Goal: Communication & Community: Answer question/provide support

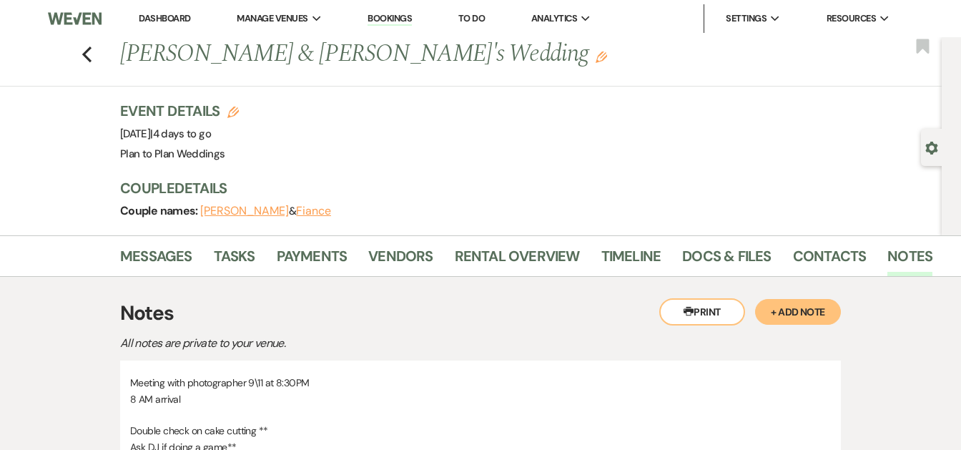
click at [165, 11] on li "Dashboard" at bounding box center [165, 18] width 66 height 29
click at [167, 21] on link "Dashboard" at bounding box center [165, 18] width 52 height 12
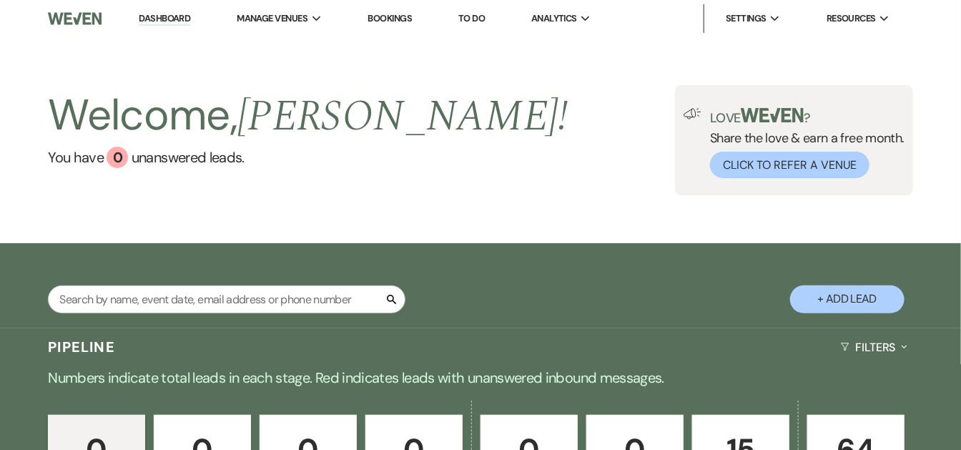
scroll to position [275, 0]
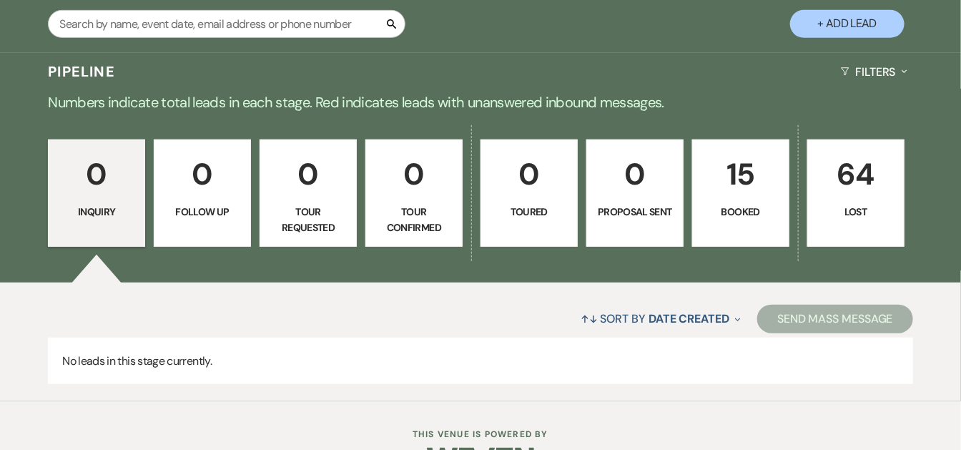
click at [730, 190] on p "15" at bounding box center [741, 174] width 79 height 48
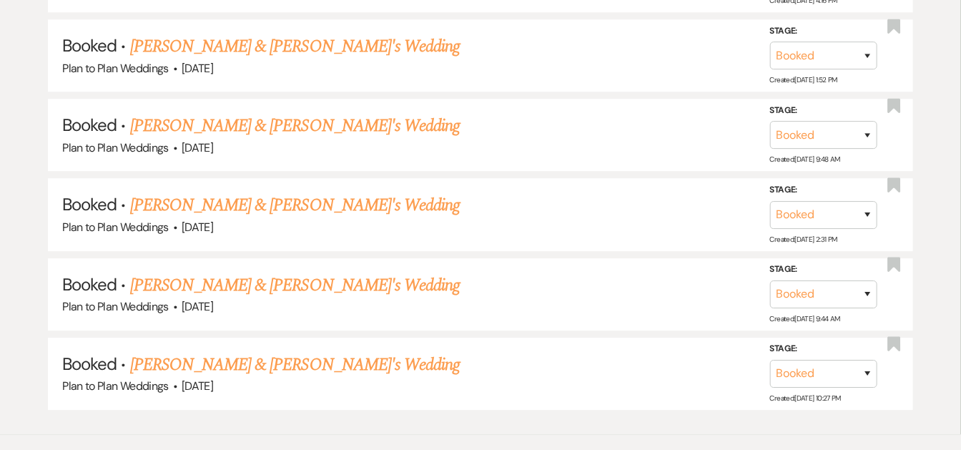
scroll to position [1617, 0]
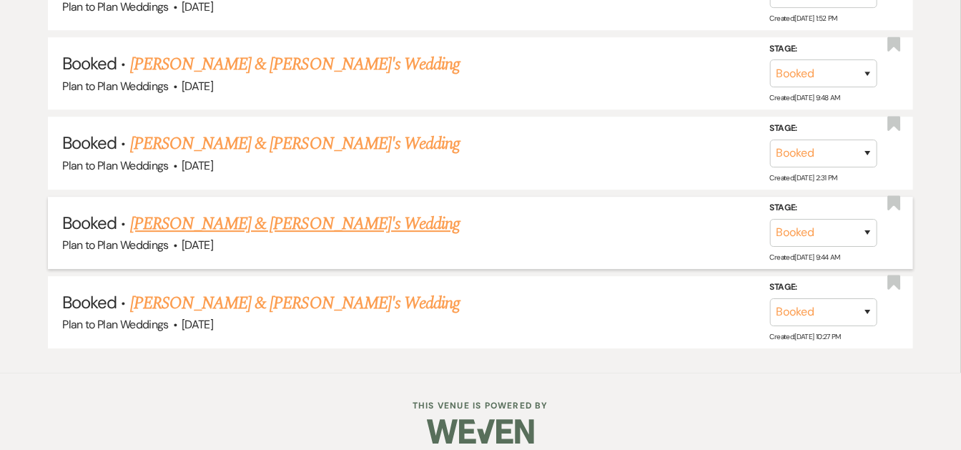
click at [352, 211] on link "[PERSON_NAME] & [PERSON_NAME]'s Wedding" at bounding box center [295, 224] width 330 height 26
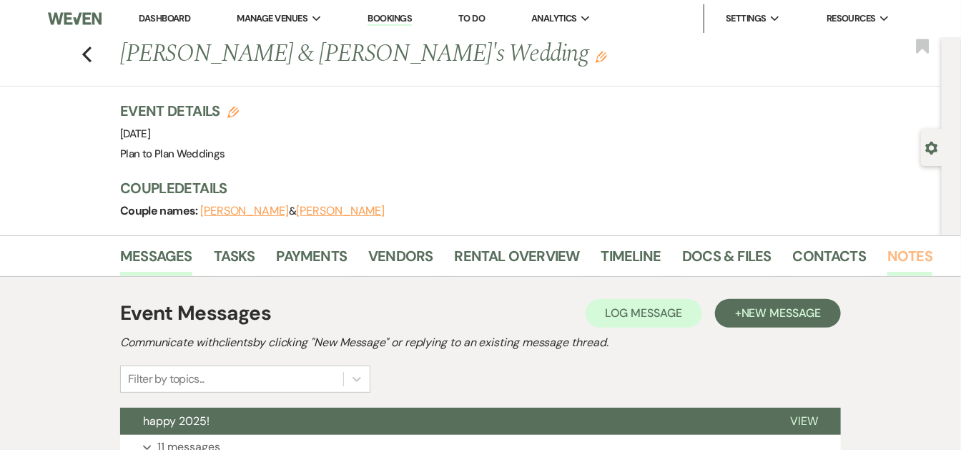
click at [895, 254] on link "Notes" at bounding box center [910, 260] width 45 height 31
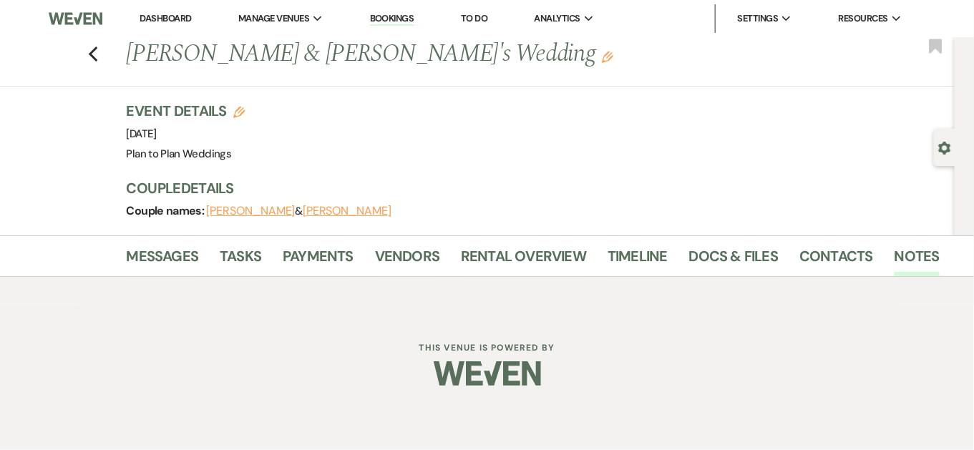
click at [848, 175] on div "Event Details Edit Event Date: [DATE] Venue: Plan to Plan Weddings Venue Addres…" at bounding box center [535, 168] width 816 height 134
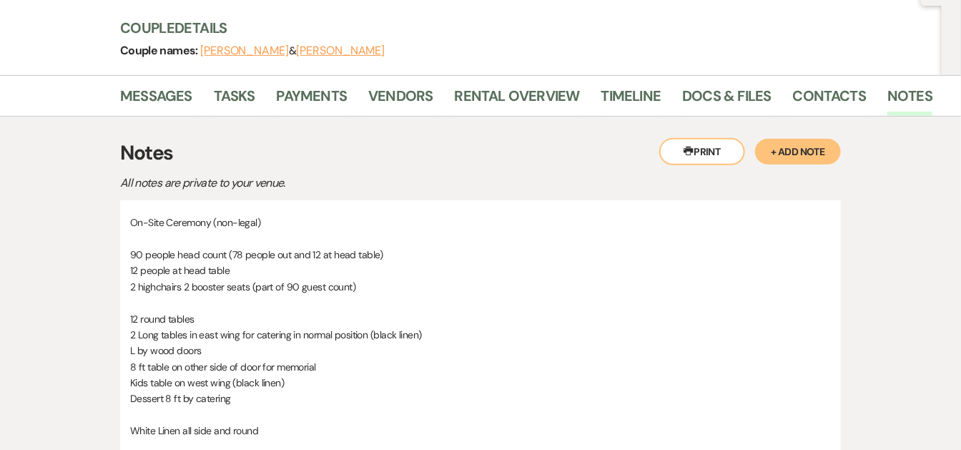
scroll to position [95, 0]
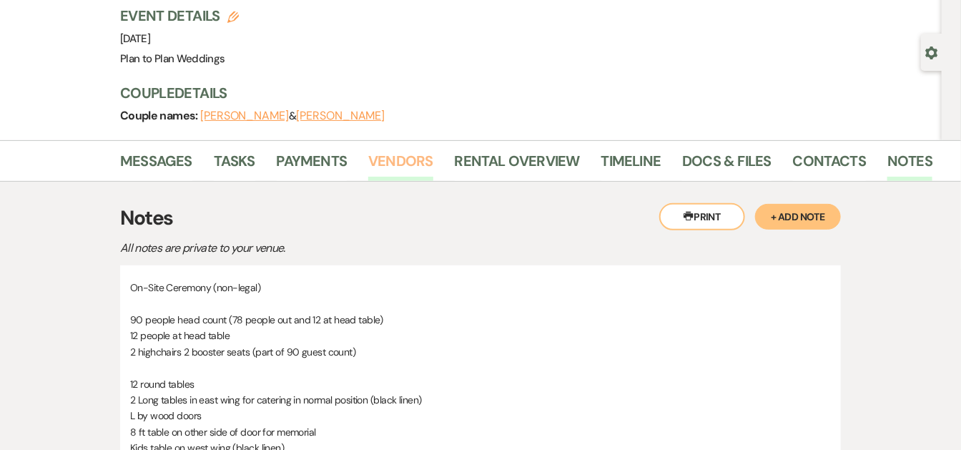
click at [411, 160] on link "Vendors" at bounding box center [400, 165] width 64 height 31
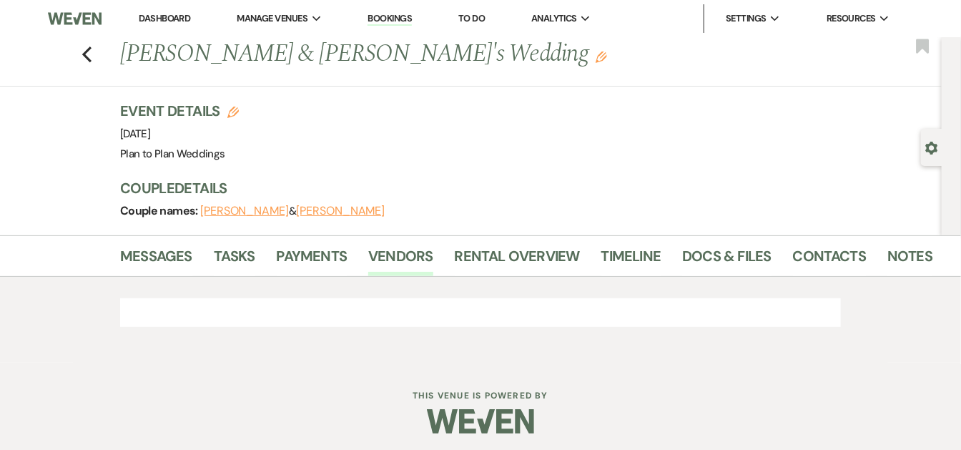
click at [41, 287] on div "Messages Tasks Payments Vendors Rental Overview Timeline Docs & Files Contacts …" at bounding box center [480, 298] width 961 height 127
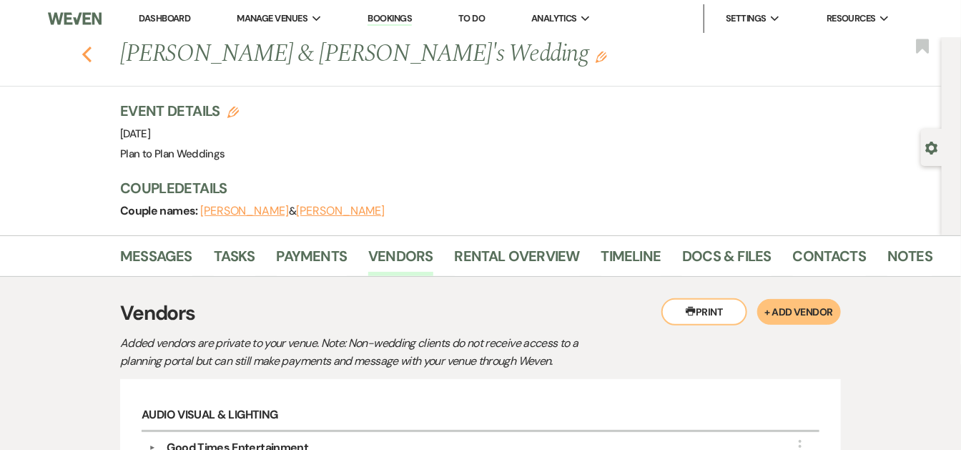
click at [92, 55] on icon "Previous" at bounding box center [87, 54] width 11 height 17
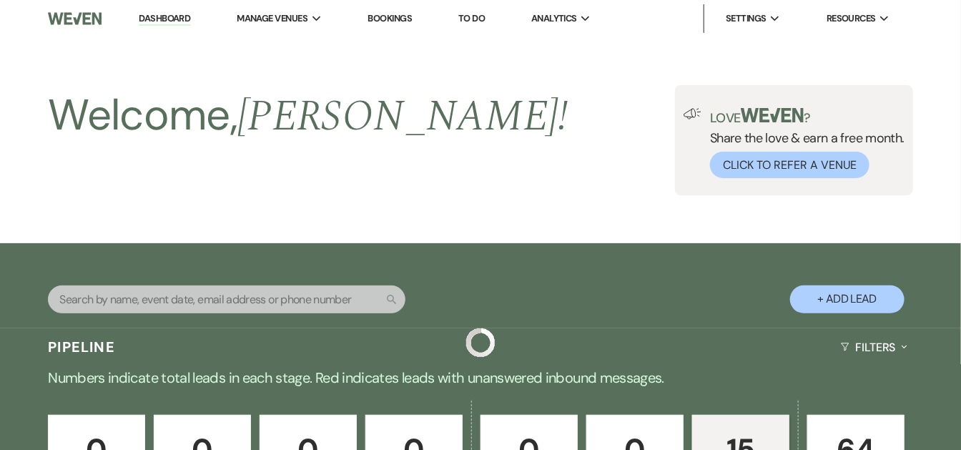
scroll to position [1617, 0]
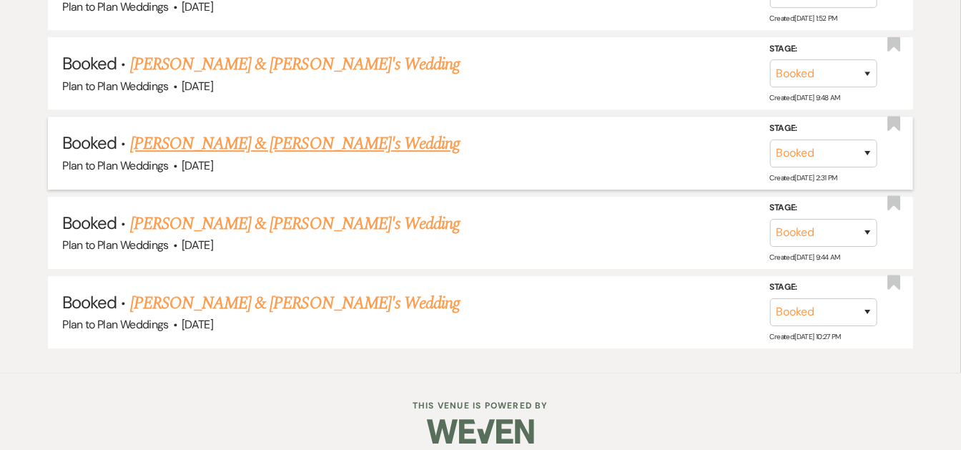
click at [285, 131] on link "[PERSON_NAME] & [PERSON_NAME]'s Wedding" at bounding box center [295, 144] width 330 height 26
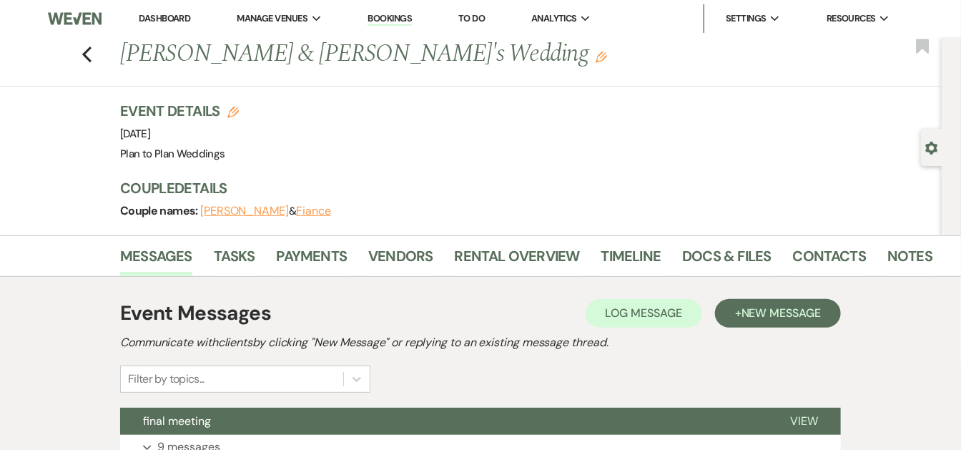
click at [99, 51] on div "Previous [PERSON_NAME] & [PERSON_NAME]'s Wedding Edit Bookmark" at bounding box center [467, 61] width 949 height 49
click at [92, 51] on icon "Previous" at bounding box center [87, 54] width 11 height 17
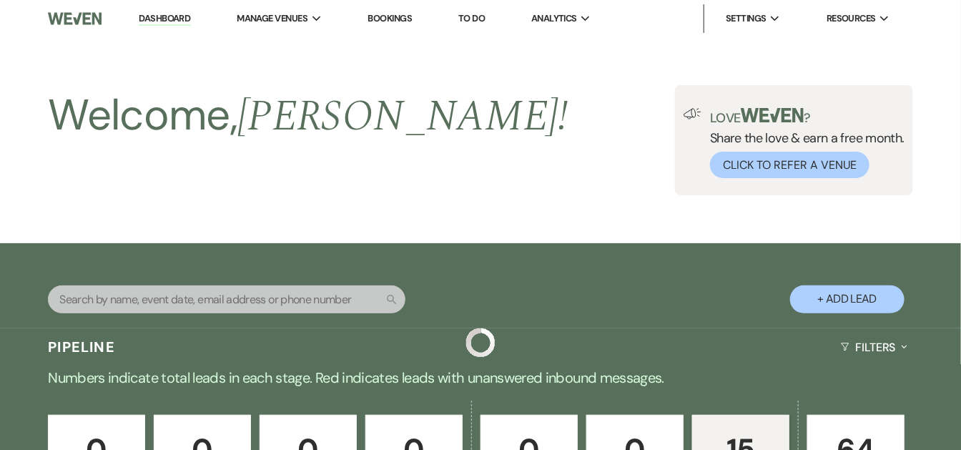
scroll to position [1617, 0]
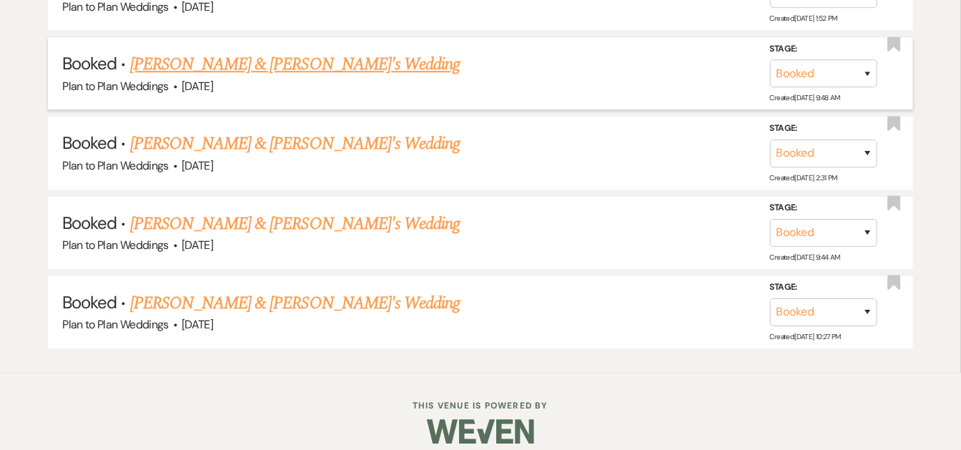
click at [275, 53] on link "[PERSON_NAME] & [PERSON_NAME]'s Wedding" at bounding box center [295, 65] width 330 height 26
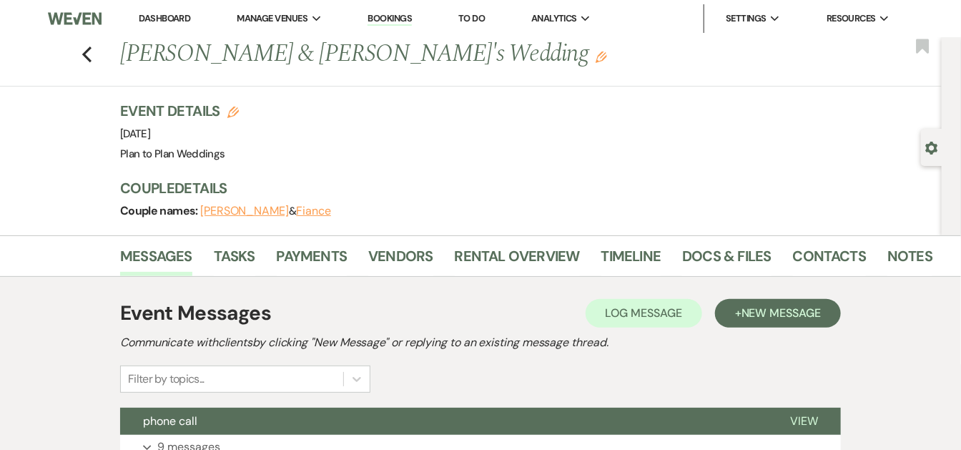
scroll to position [188, 0]
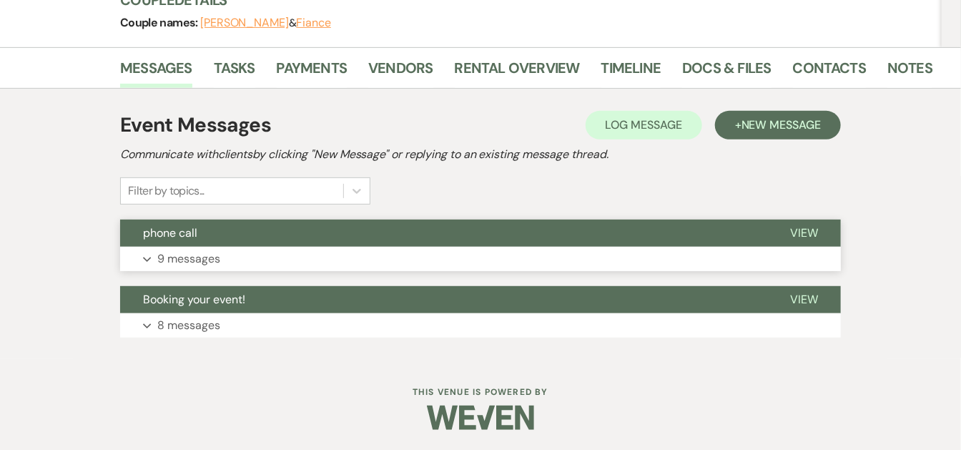
click at [808, 227] on span "View" at bounding box center [804, 232] width 28 height 15
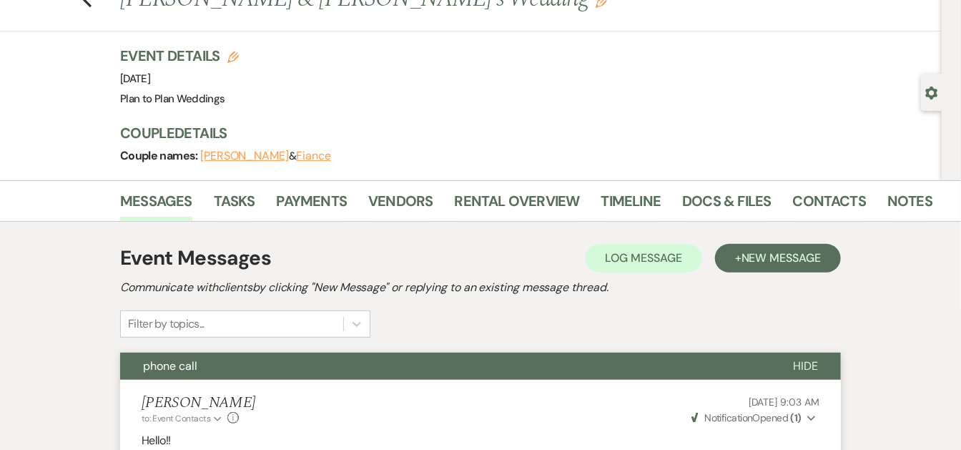
scroll to position [0, 0]
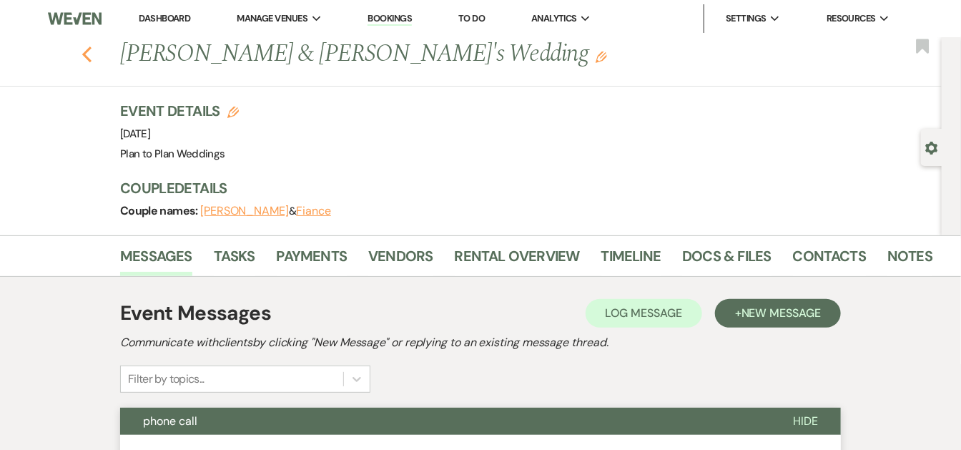
click at [92, 53] on use "button" at bounding box center [86, 54] width 9 height 16
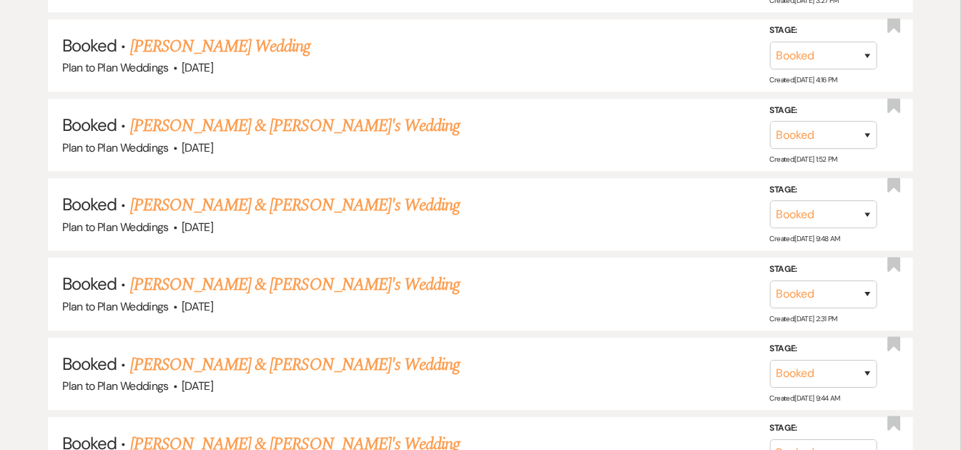
scroll to position [1474, 0]
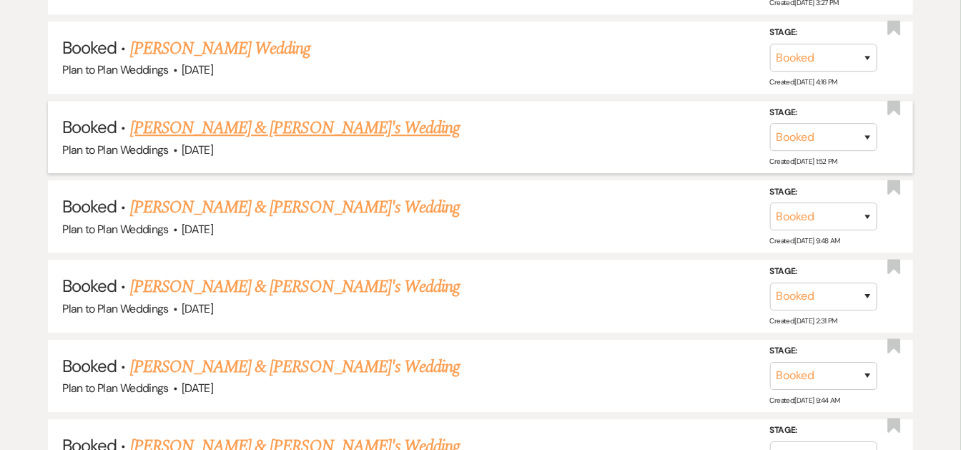
click at [249, 124] on link "[PERSON_NAME] & [PERSON_NAME]'s Wedding" at bounding box center [295, 128] width 330 height 26
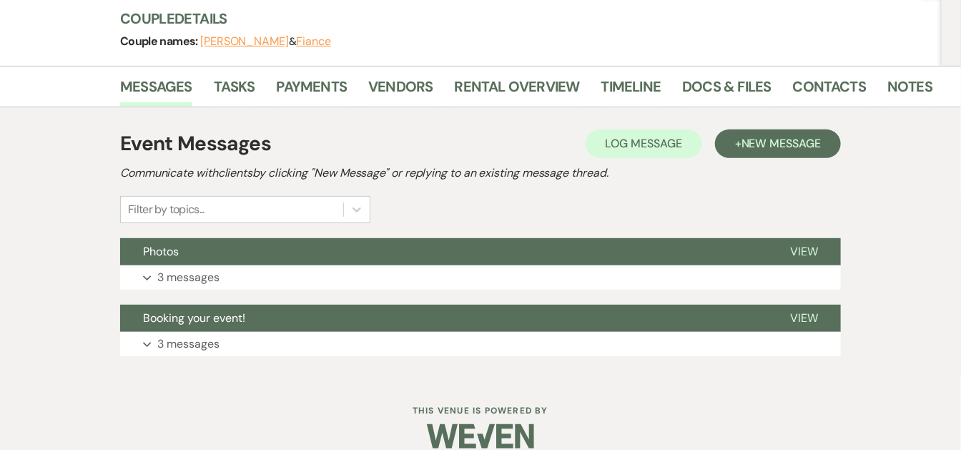
scroll to position [188, 0]
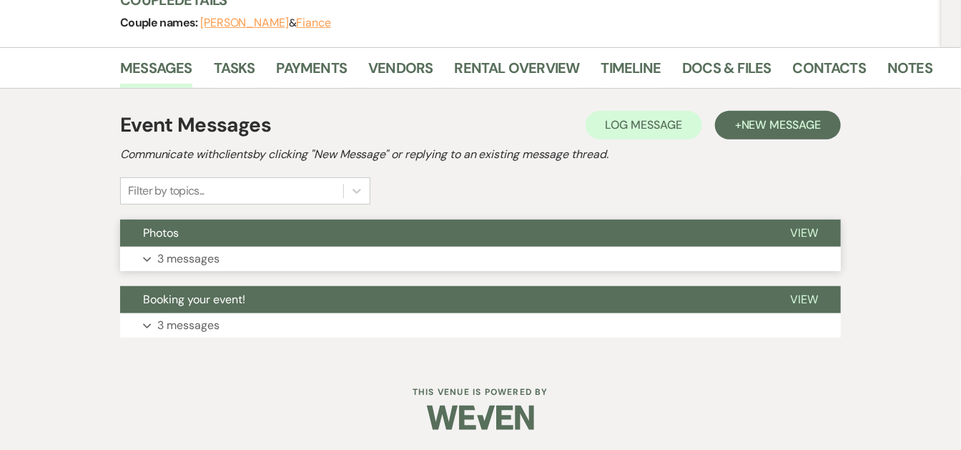
click at [560, 253] on button "Expand 3 messages" at bounding box center [480, 259] width 721 height 24
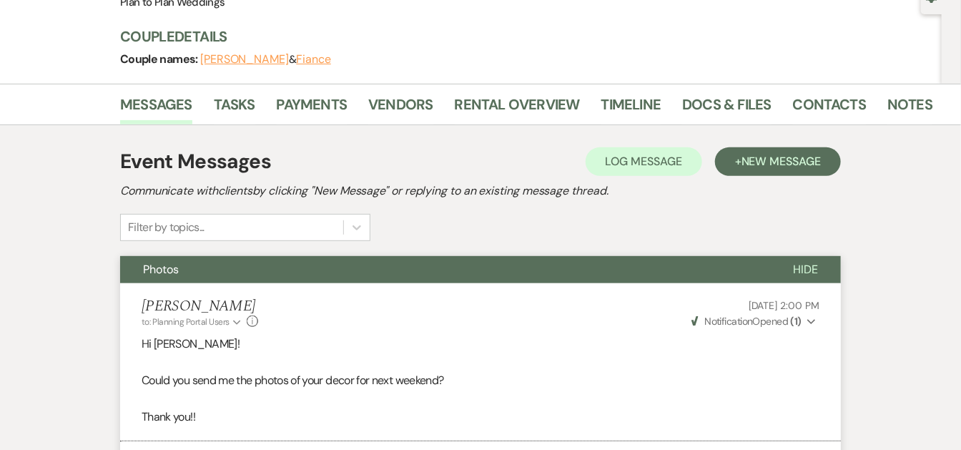
scroll to position [0, 0]
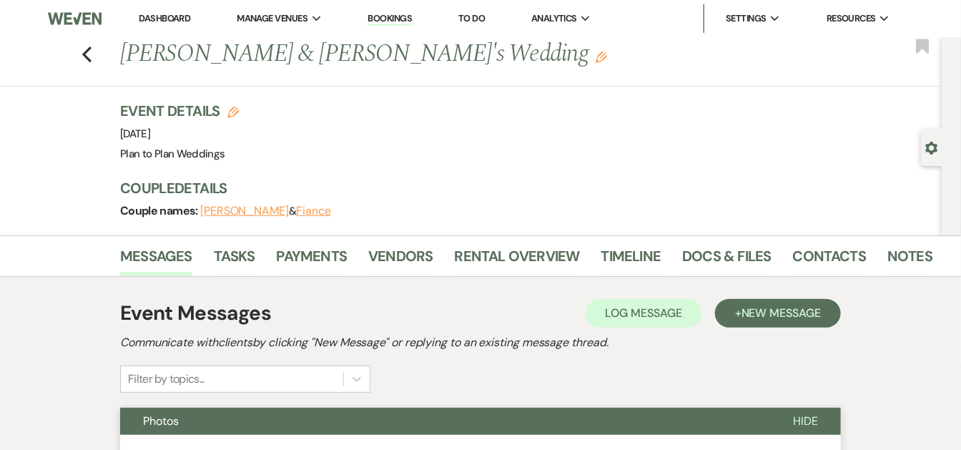
click at [87, 47] on div "Previous [PERSON_NAME] & [PERSON_NAME]'s Wedding Edit Bookmark" at bounding box center [467, 61] width 949 height 49
click at [91, 52] on use "button" at bounding box center [86, 54] width 9 height 16
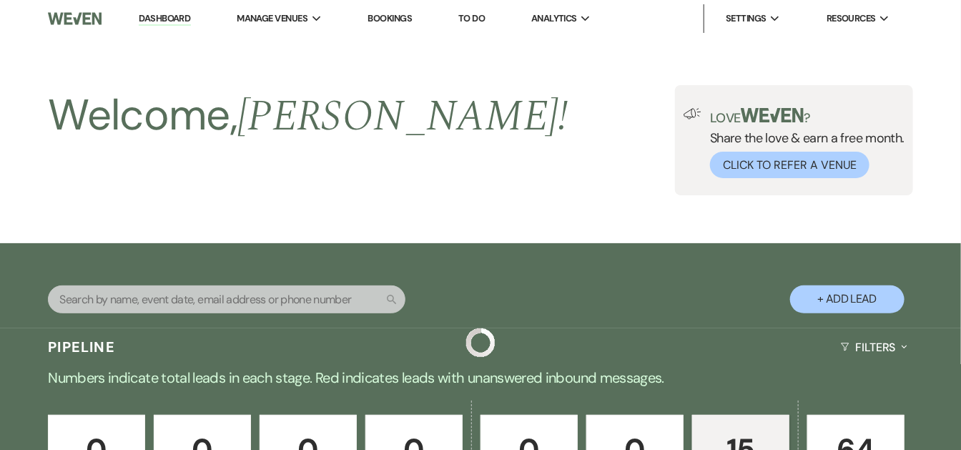
scroll to position [1474, 0]
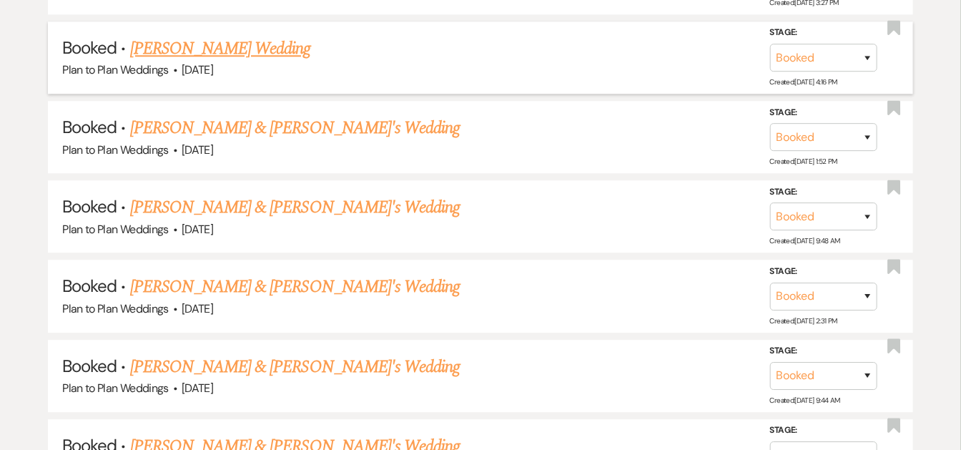
click at [276, 39] on link "[PERSON_NAME] Wedding" at bounding box center [220, 49] width 181 height 26
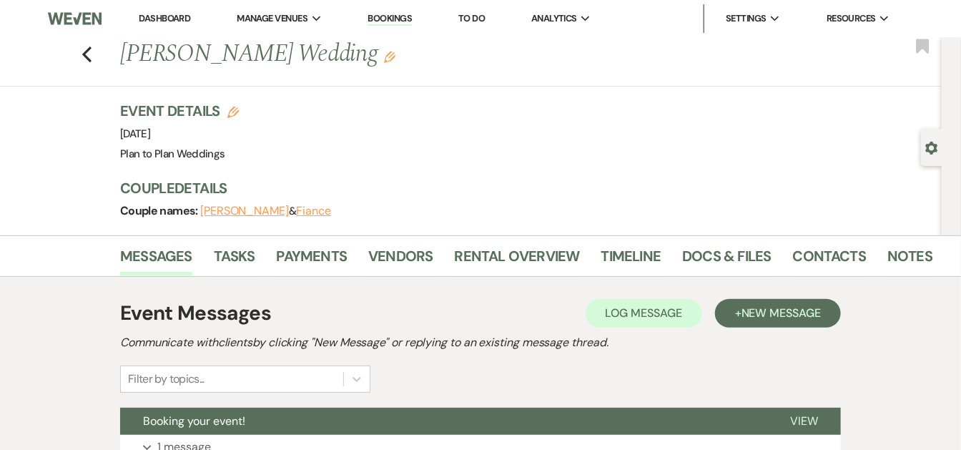
scroll to position [122, 0]
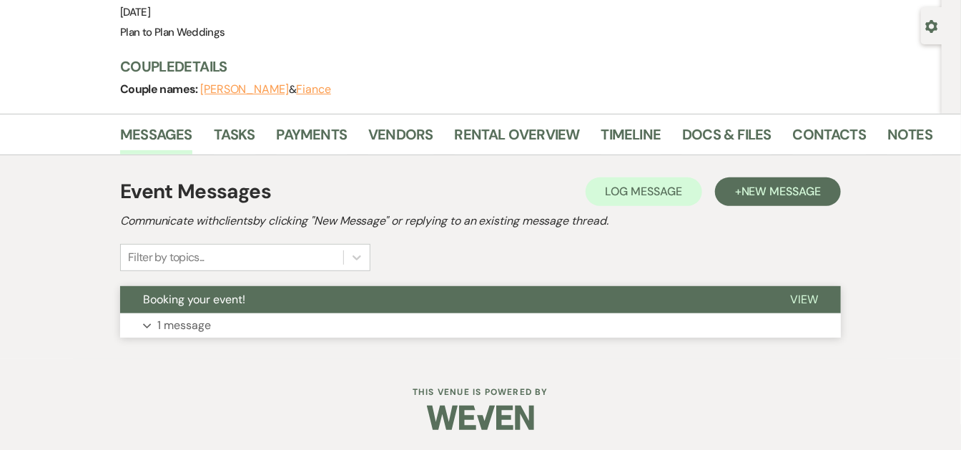
click at [838, 300] on button "View" at bounding box center [805, 299] width 74 height 27
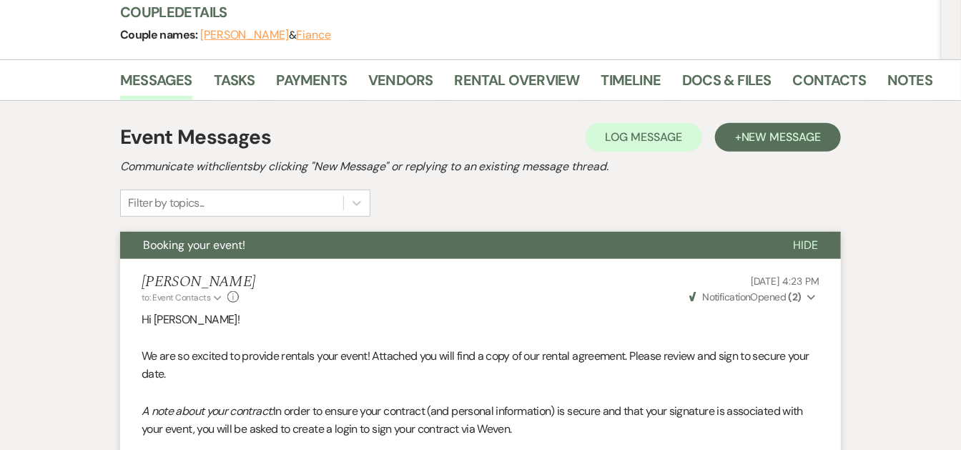
scroll to position [0, 0]
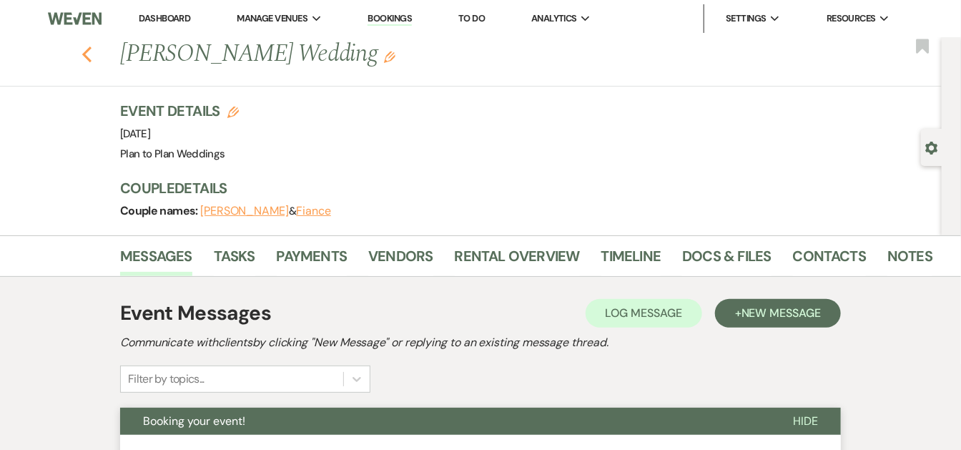
click at [89, 48] on icon "Previous" at bounding box center [87, 54] width 11 height 17
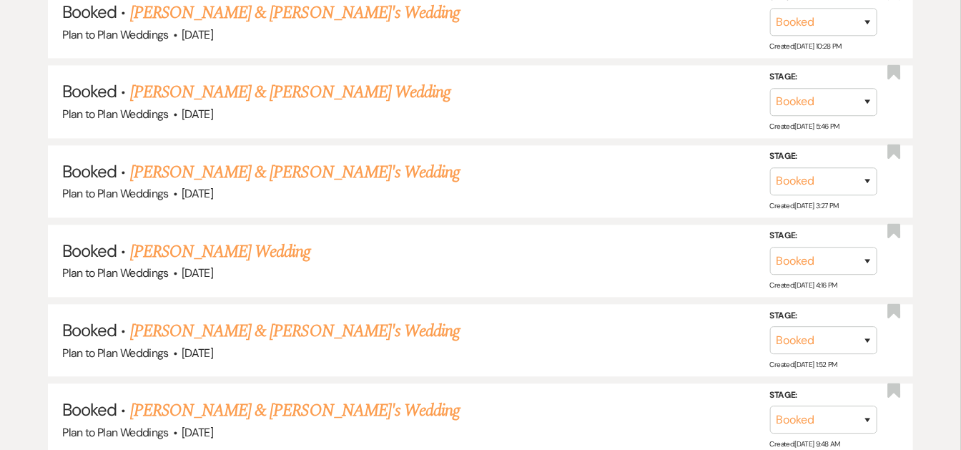
scroll to position [1235, 0]
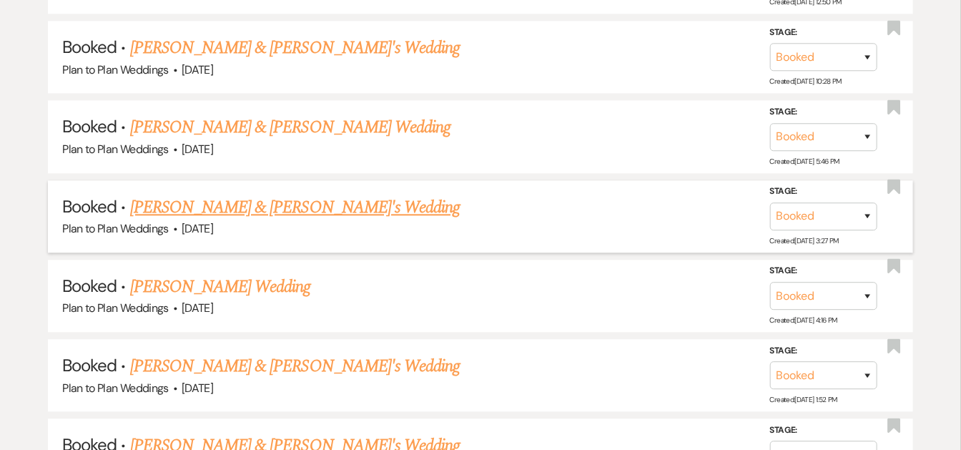
click at [336, 200] on link "[PERSON_NAME] & [PERSON_NAME]'s Wedding" at bounding box center [295, 208] width 330 height 26
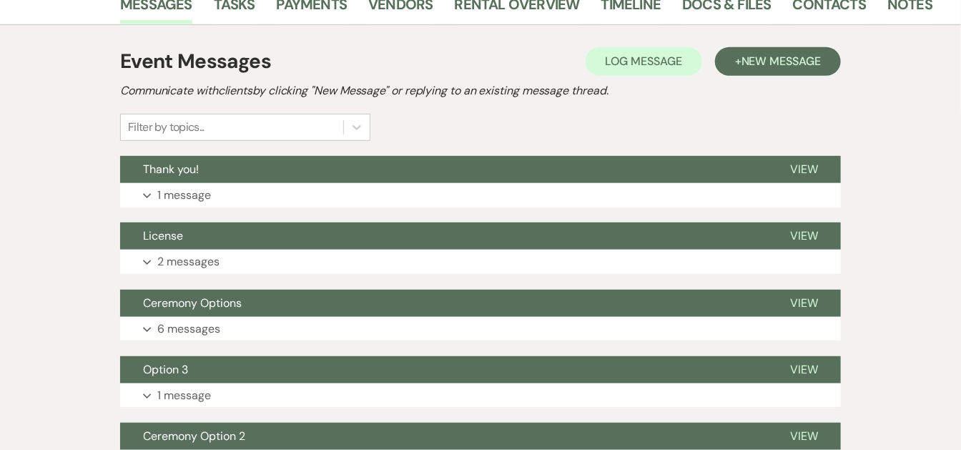
scroll to position [255, 0]
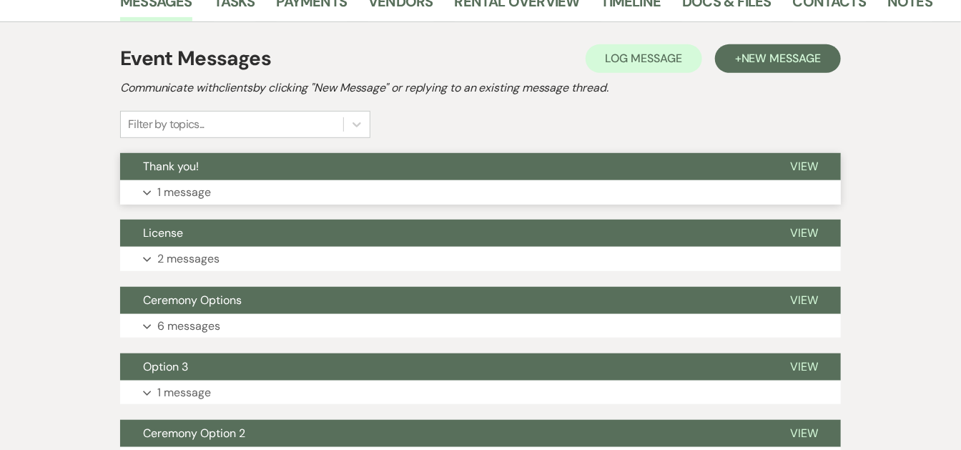
click at [821, 159] on button "View" at bounding box center [805, 166] width 74 height 27
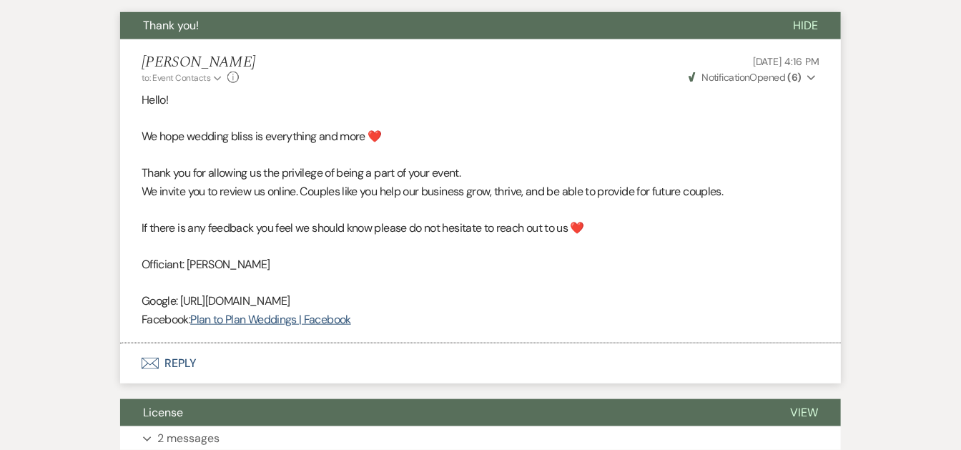
scroll to position [406, 0]
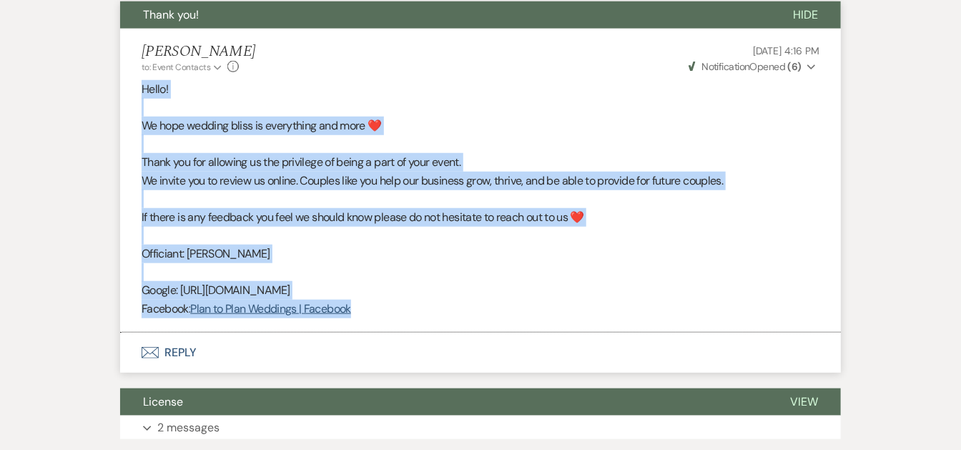
drag, startPoint x: 139, startPoint y: 87, endPoint x: 537, endPoint y: 304, distance: 452.3
click at [537, 304] on li "[PERSON_NAME] to: Event Contacts Expand Info [DATE] 4:16 PM Weven Check Notific…" at bounding box center [480, 181] width 721 height 304
click at [537, 304] on p "Facebook: Plan to Plan Weddings | Facebook" at bounding box center [481, 309] width 678 height 19
copy div "Hello! We hope wedding bliss is everything and more ❤️ Thank you for allowing u…"
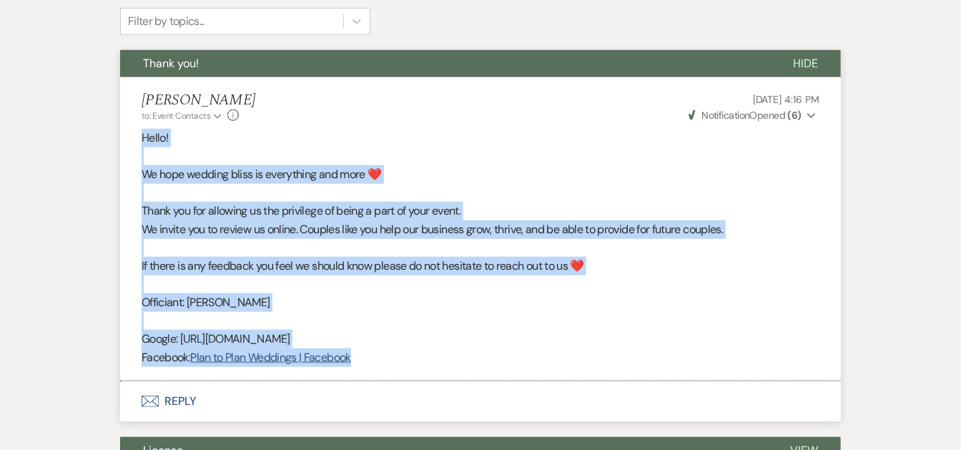
scroll to position [0, 0]
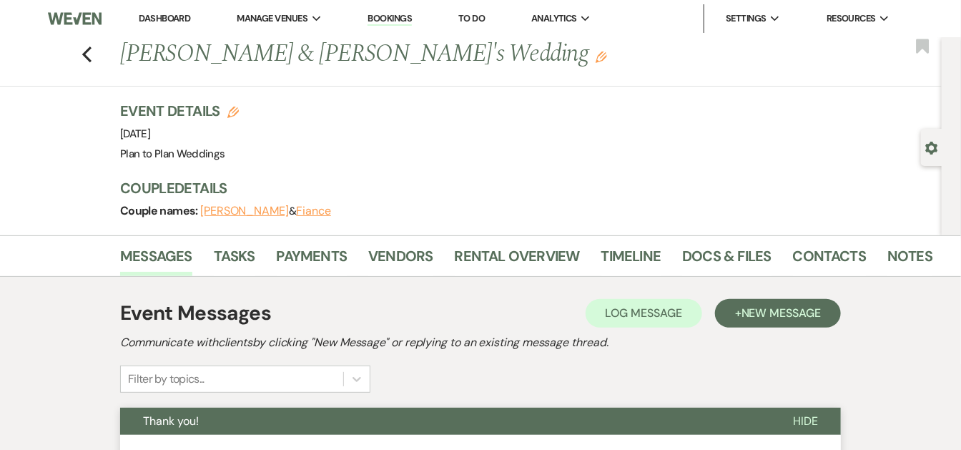
click at [141, 14] on link "Dashboard" at bounding box center [165, 18] width 52 height 12
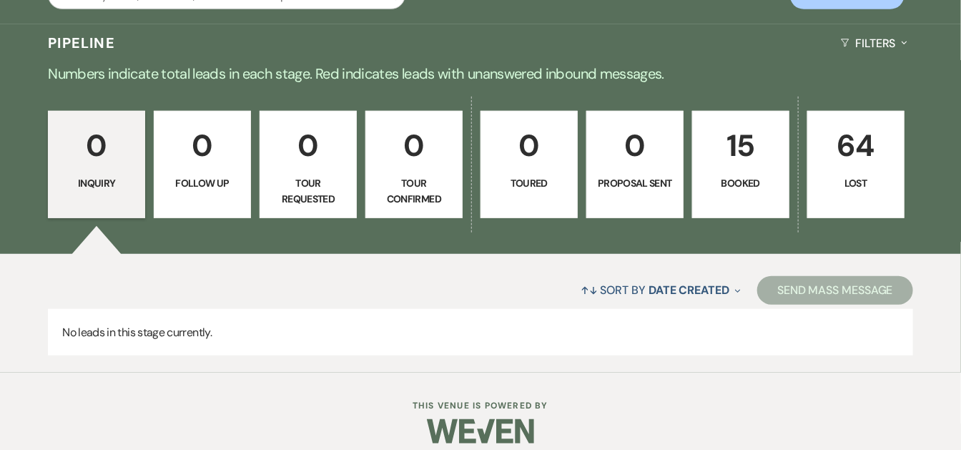
scroll to position [318, 0]
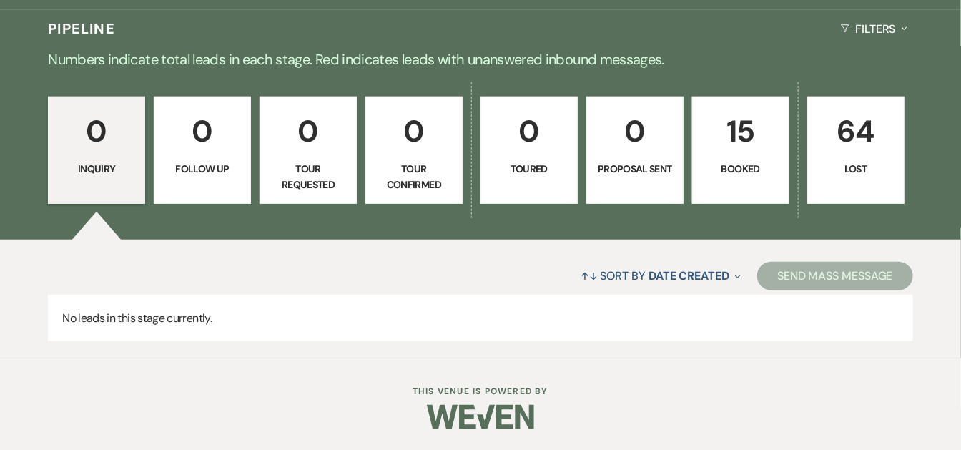
click at [753, 154] on p "15" at bounding box center [741, 131] width 79 height 48
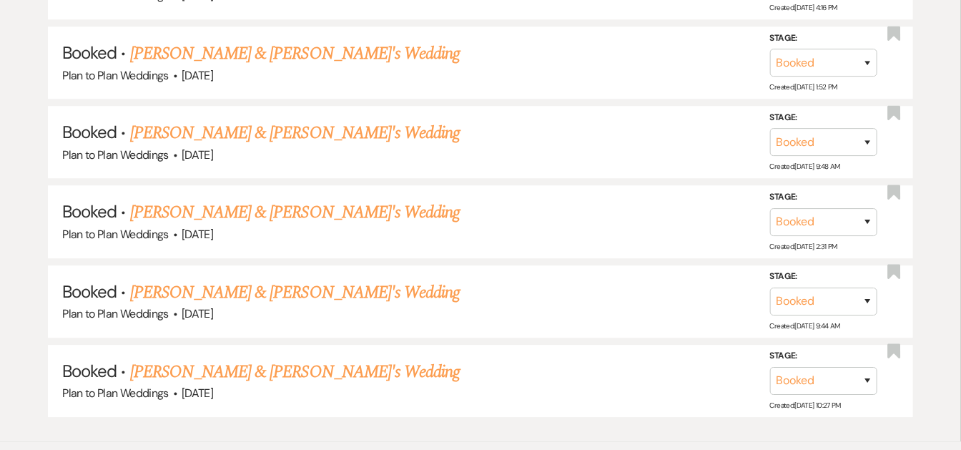
scroll to position [1561, 0]
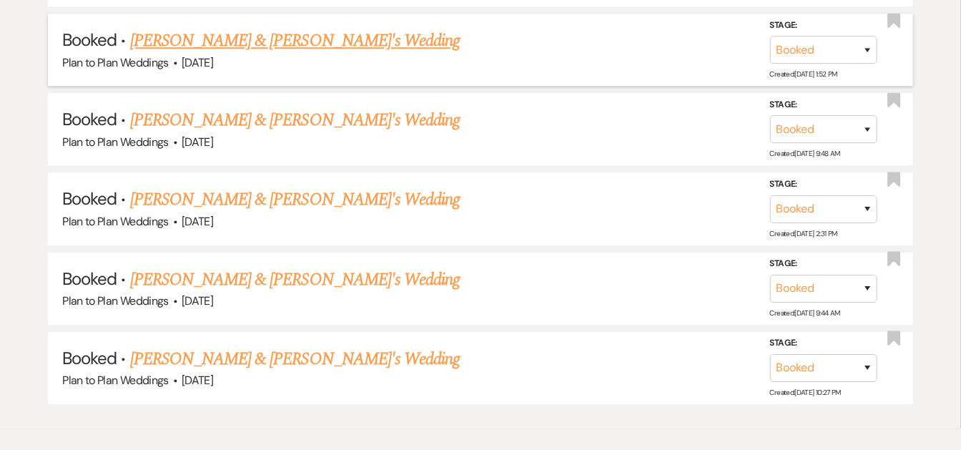
click at [301, 28] on link "[PERSON_NAME] & [PERSON_NAME]'s Wedding" at bounding box center [295, 41] width 330 height 26
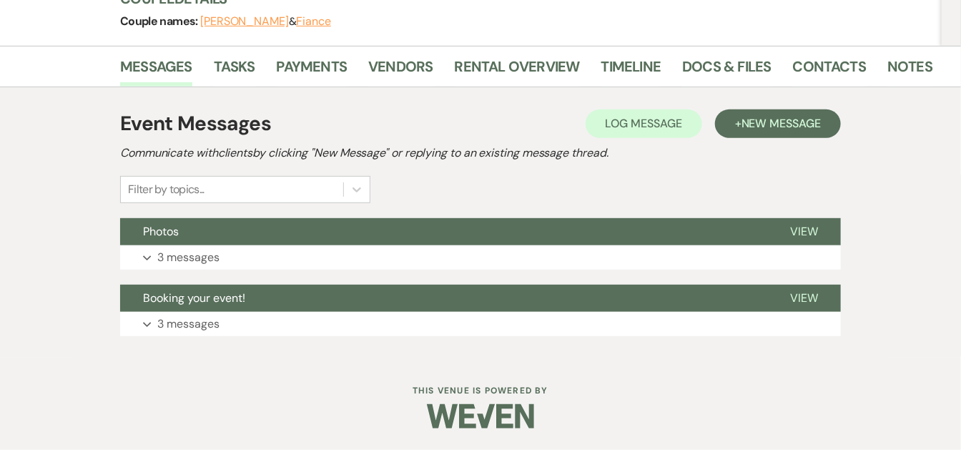
scroll to position [188, 0]
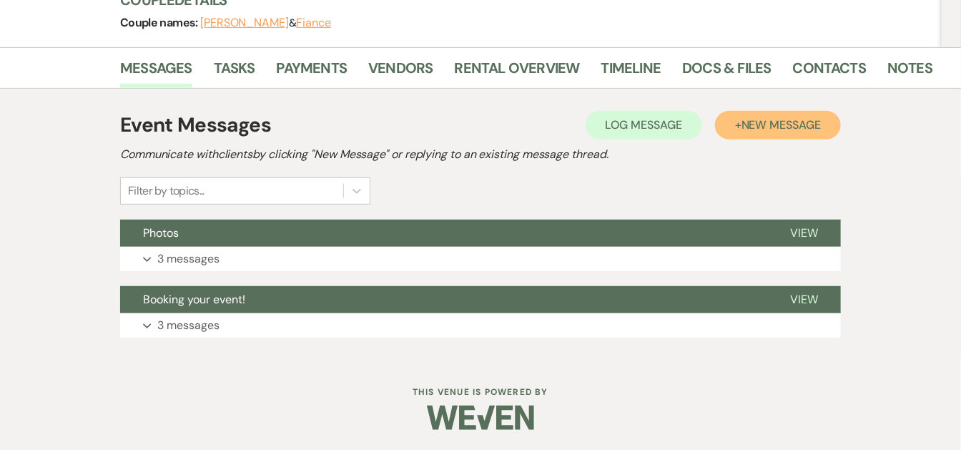
click at [801, 127] on span "New Message" at bounding box center [781, 124] width 79 height 15
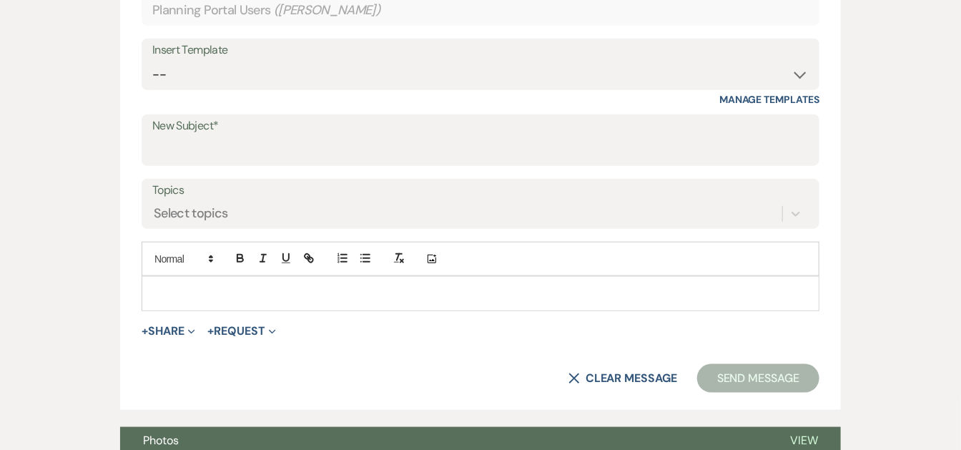
scroll to position [519, 0]
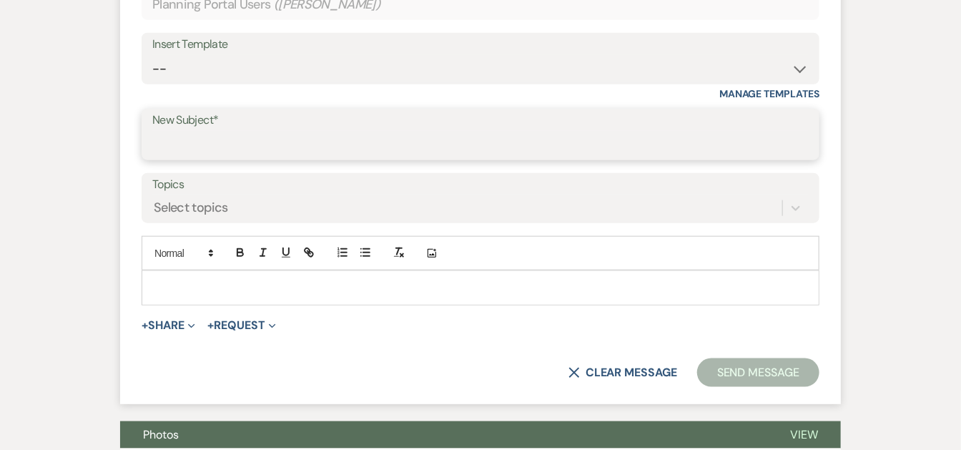
click at [613, 132] on input "New Subject*" at bounding box center [480, 145] width 657 height 28
type input "Thank you!"
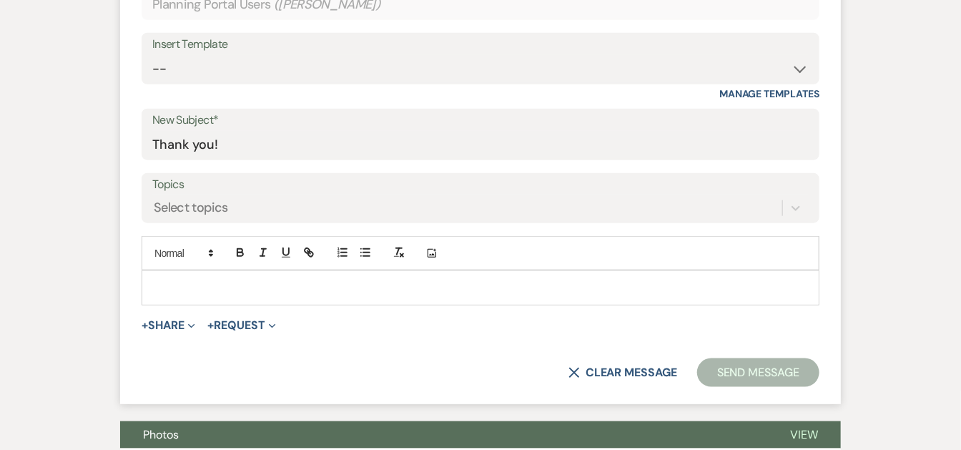
click at [563, 288] on p at bounding box center [480, 288] width 655 height 16
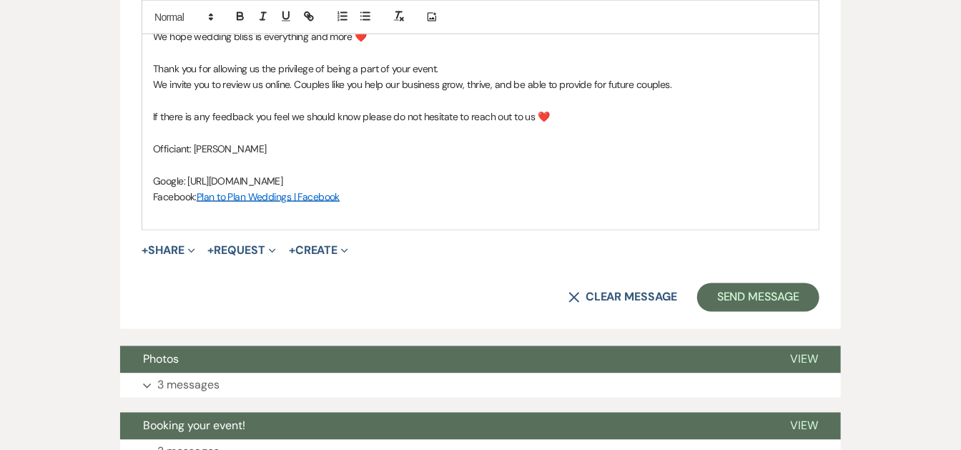
scroll to position [809, 0]
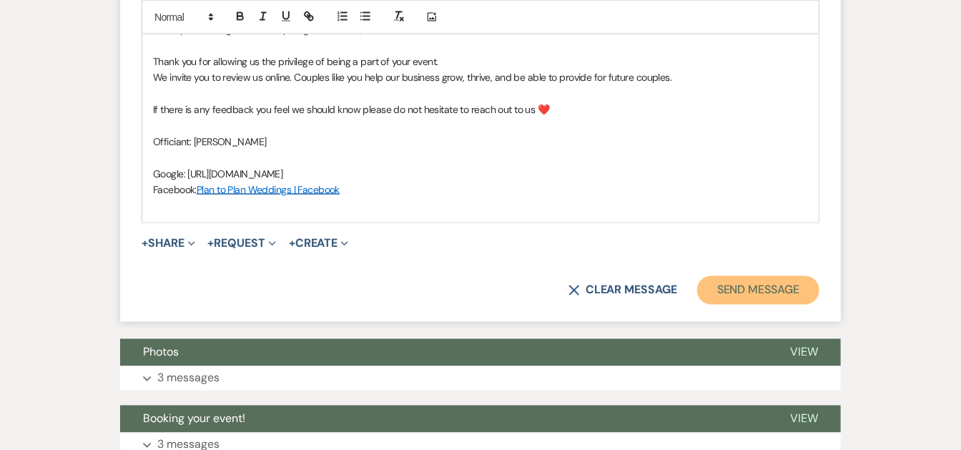
click at [781, 292] on button "Send Message" at bounding box center [758, 290] width 122 height 29
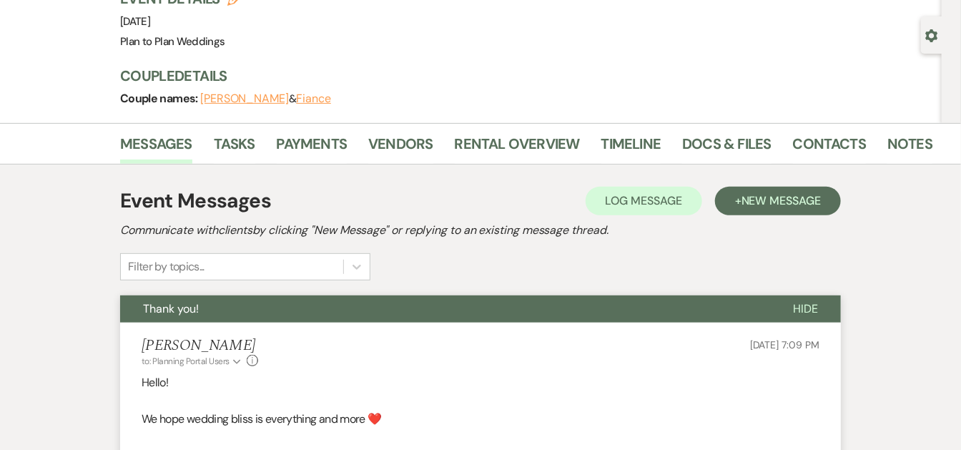
scroll to position [0, 0]
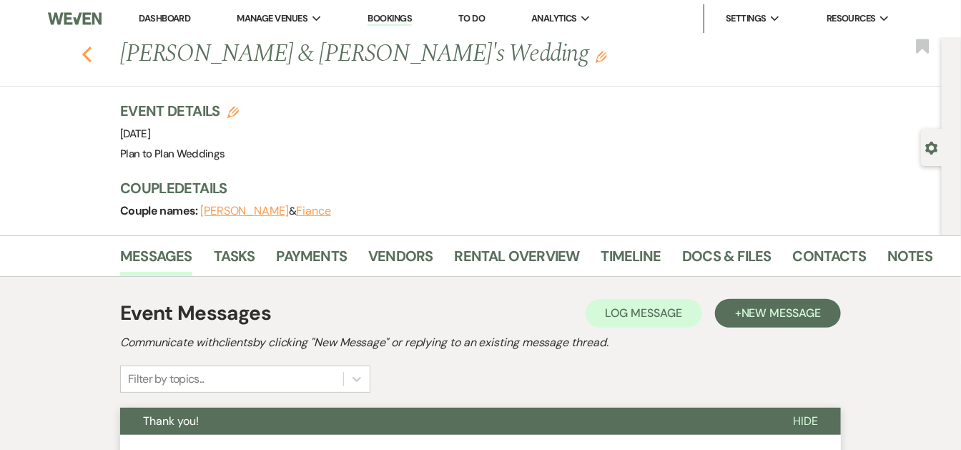
click at [88, 46] on icon "Previous" at bounding box center [87, 54] width 11 height 17
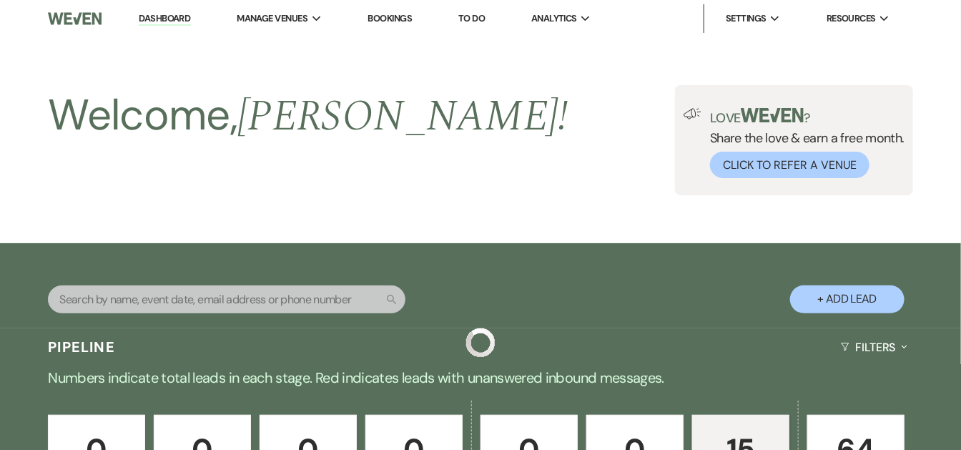
scroll to position [1561, 0]
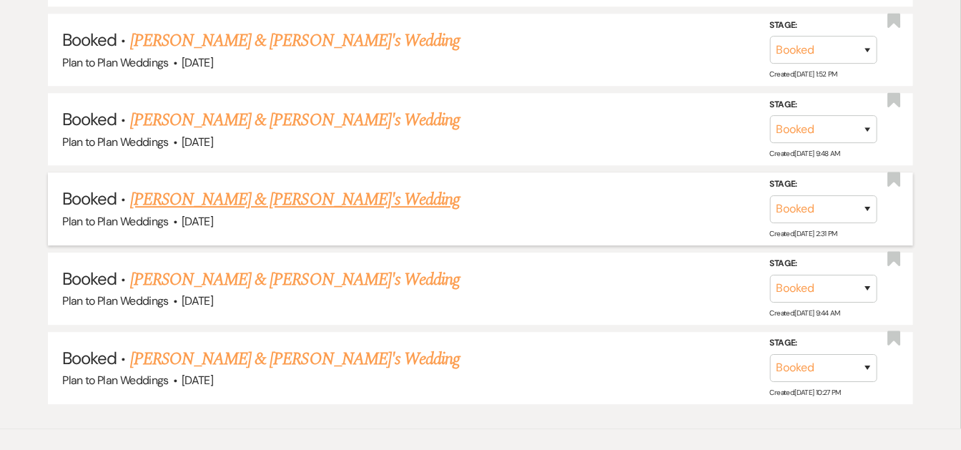
click at [268, 187] on link "[PERSON_NAME] & [PERSON_NAME]'s Wedding" at bounding box center [295, 200] width 330 height 26
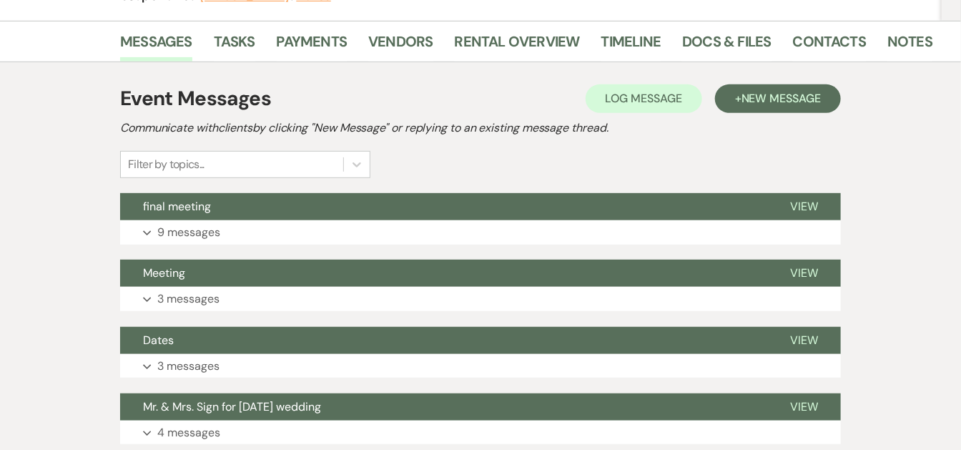
scroll to position [206, 0]
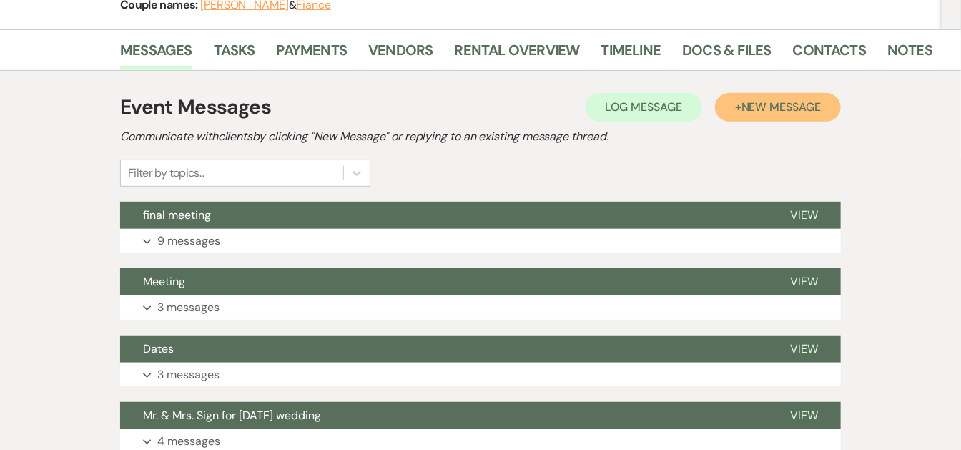
click at [788, 113] on button "+ New Message" at bounding box center [778, 107] width 126 height 29
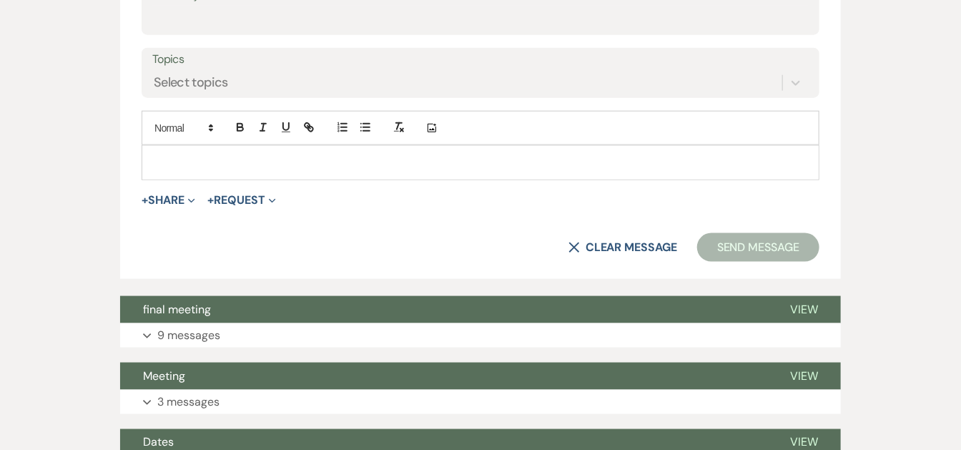
scroll to position [592, 0]
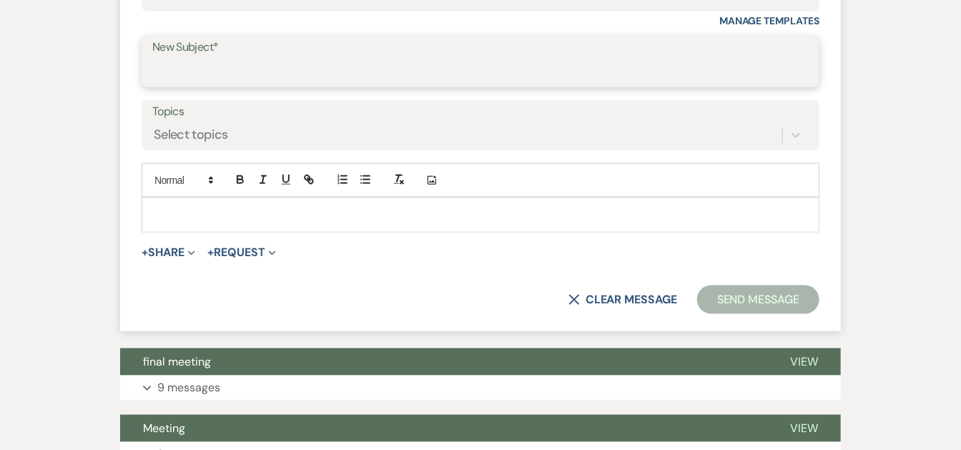
click at [552, 66] on input "New Subject*" at bounding box center [480, 72] width 657 height 28
type input "Thank you!"
click at [552, 199] on div at bounding box center [480, 214] width 677 height 33
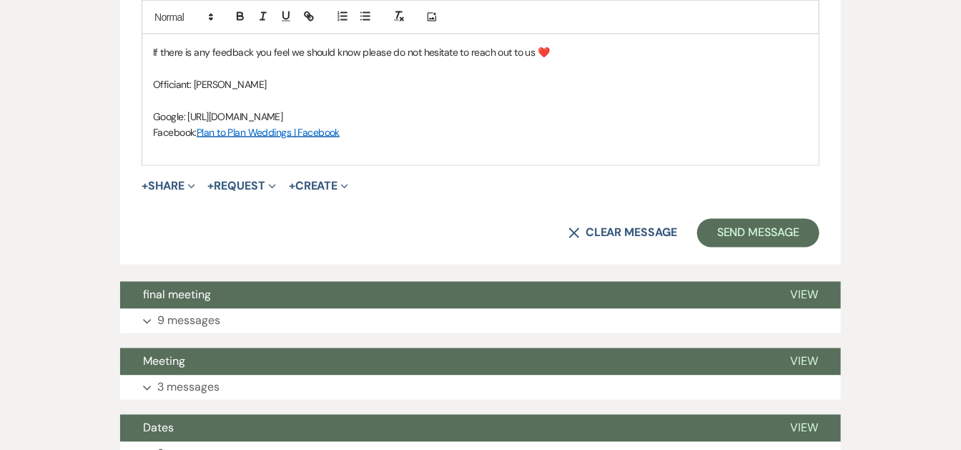
scroll to position [942, 0]
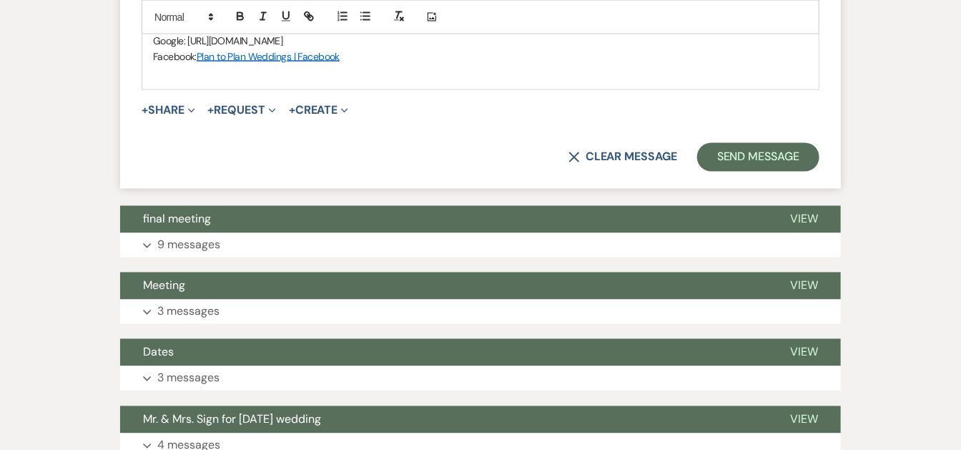
click at [758, 154] on button "Send Message" at bounding box center [758, 157] width 122 height 29
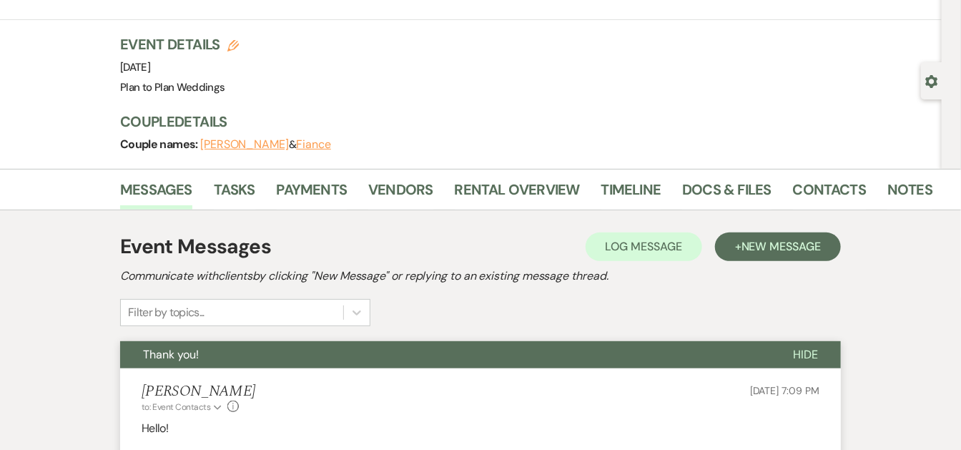
scroll to position [0, 0]
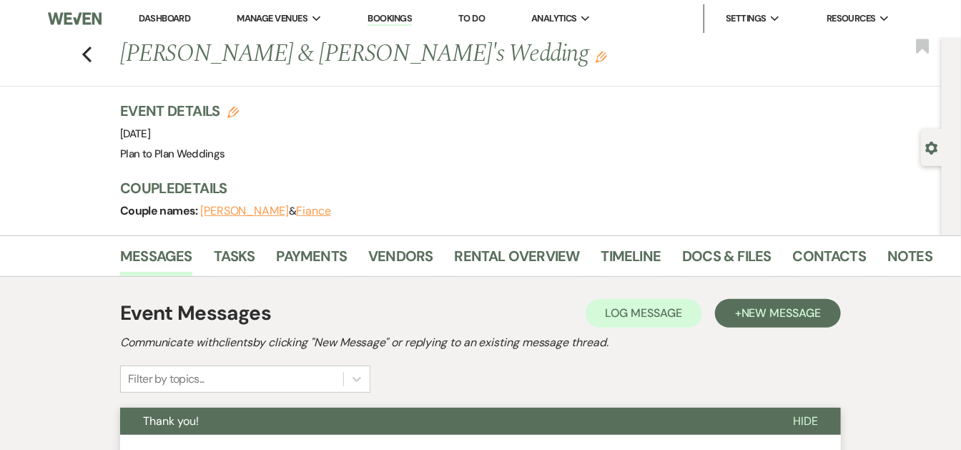
click at [163, 16] on link "Dashboard" at bounding box center [165, 18] width 52 height 12
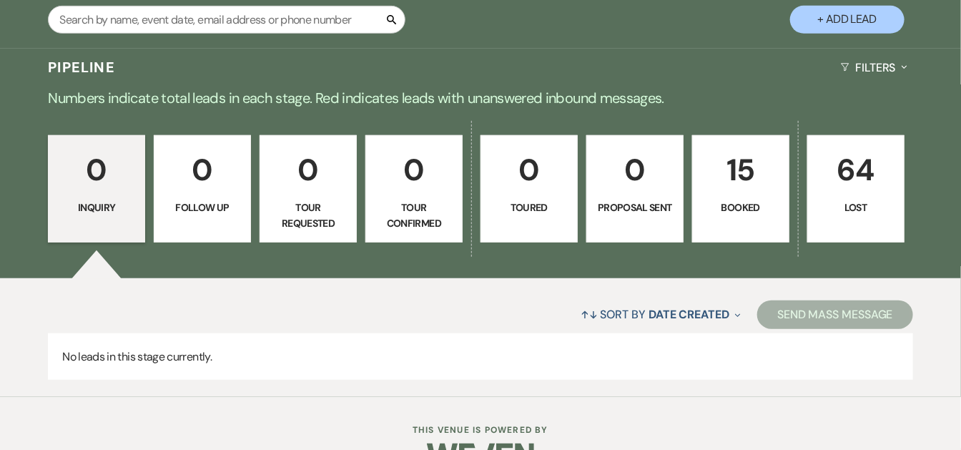
scroll to position [306, 0]
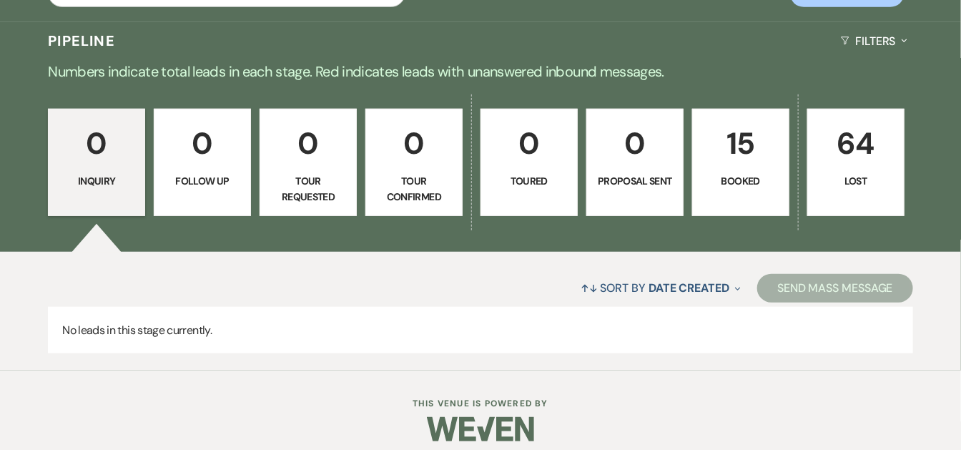
click at [759, 139] on p "15" at bounding box center [741, 143] width 79 height 48
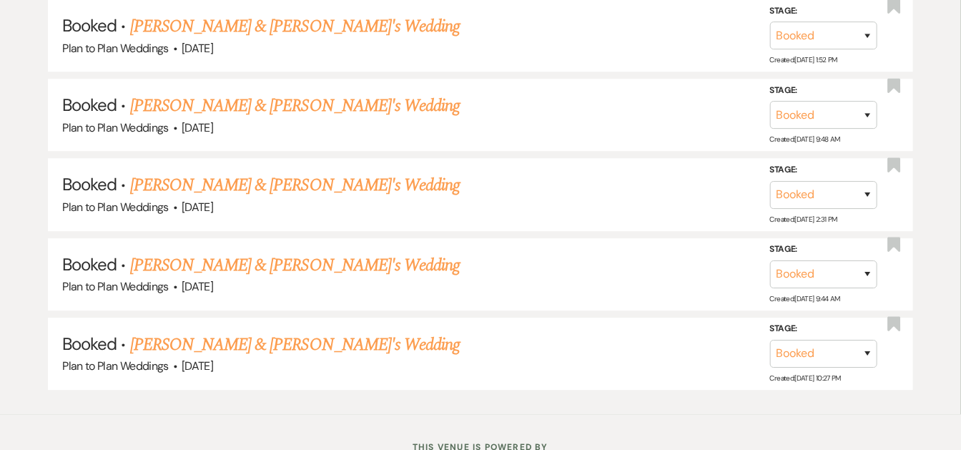
scroll to position [1617, 0]
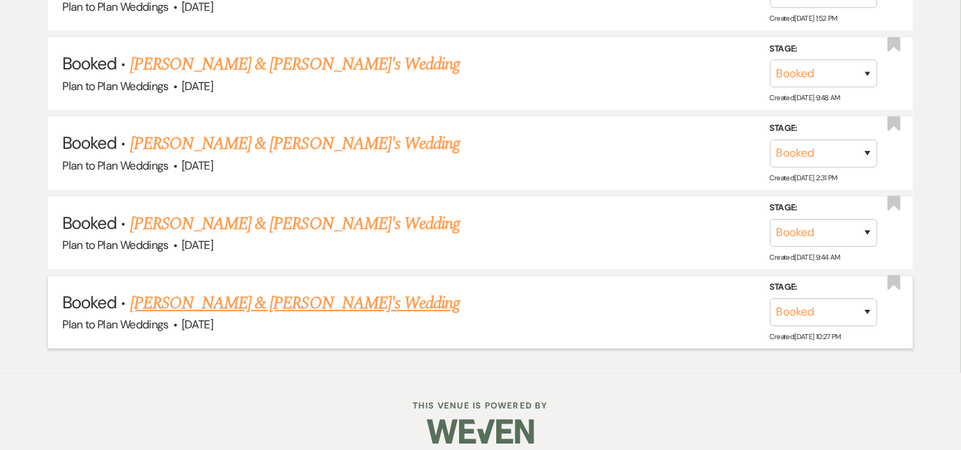
click at [335, 290] on link "[PERSON_NAME] & [PERSON_NAME]'s Wedding" at bounding box center [295, 303] width 330 height 26
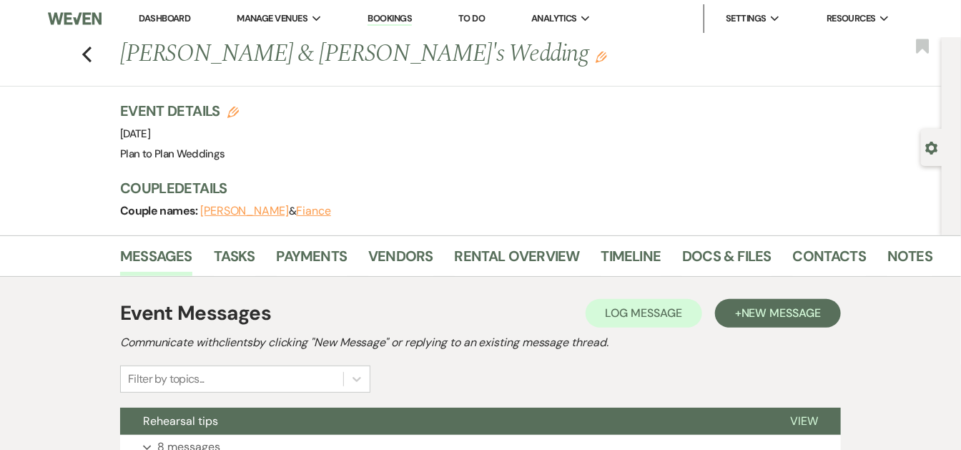
click at [759, 328] on div "Event Messages Log Log Message + New Message Communicate with clients by clicki…" at bounding box center [480, 345] width 721 height 94
click at [757, 318] on span "New Message" at bounding box center [781, 312] width 79 height 15
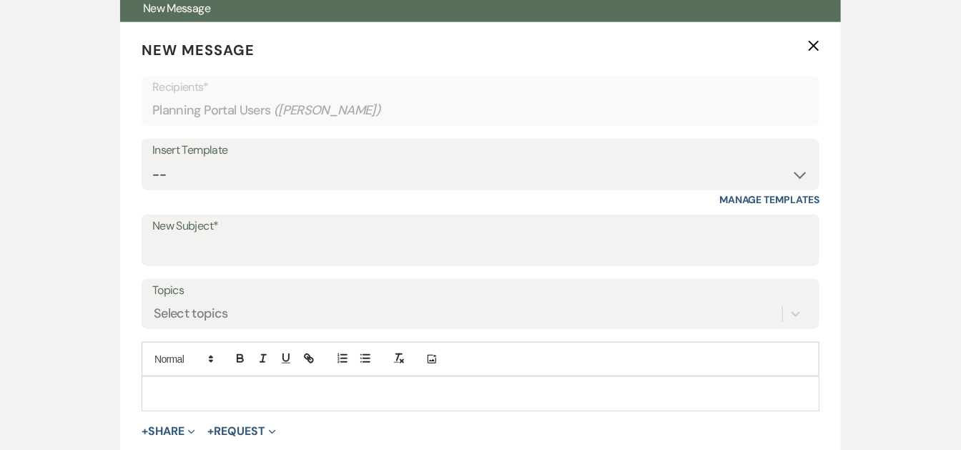
scroll to position [418, 0]
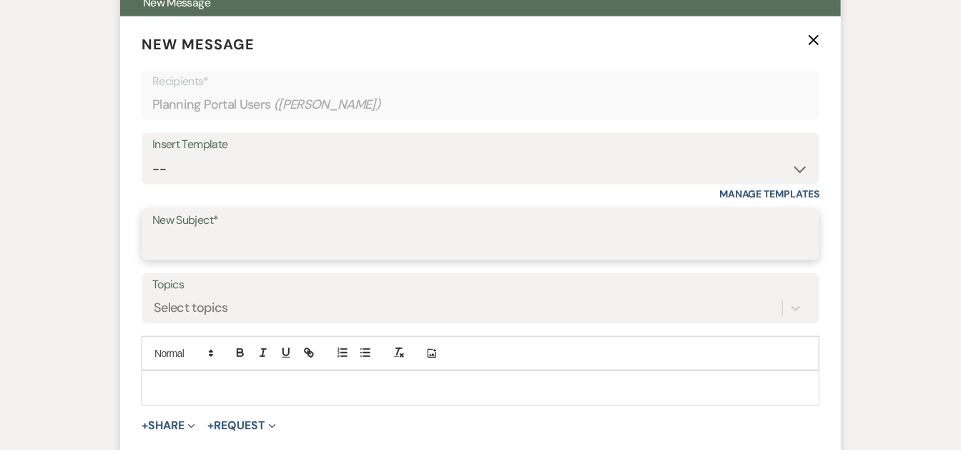
click at [687, 241] on input "New Subject*" at bounding box center [480, 245] width 657 height 28
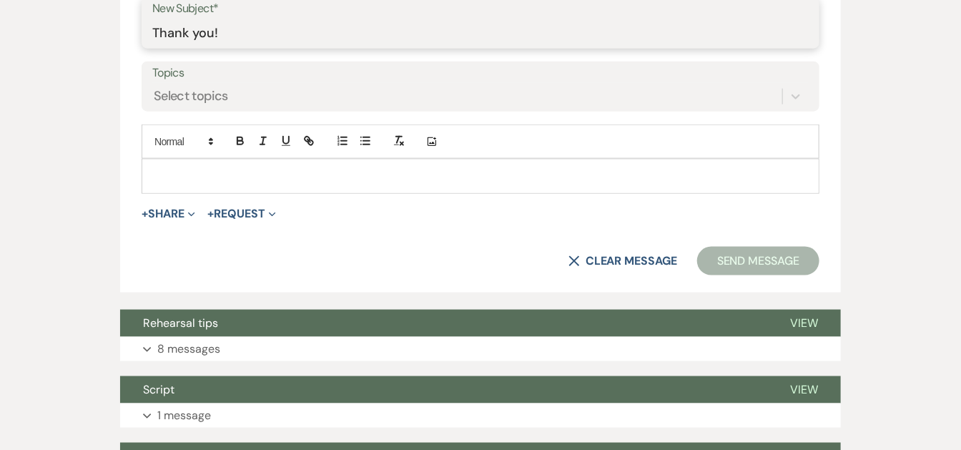
scroll to position [640, 0]
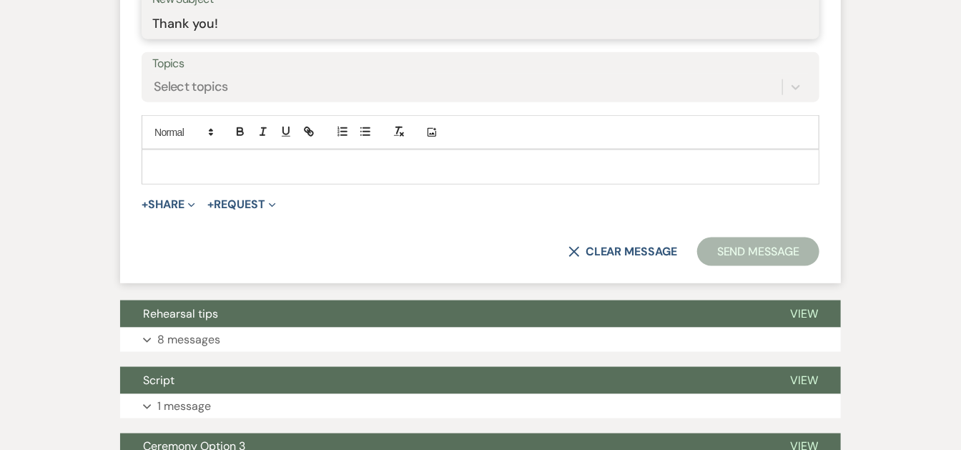
type input "Thank you!"
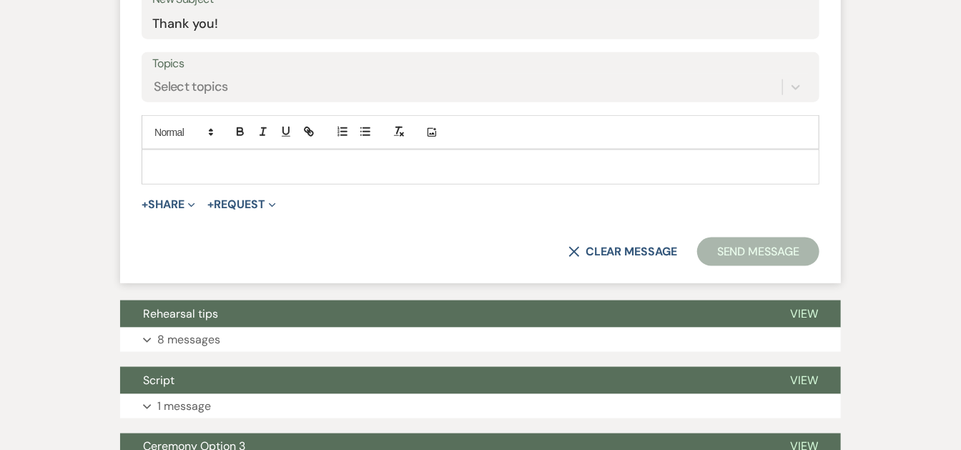
click at [778, 159] on p at bounding box center [480, 167] width 655 height 16
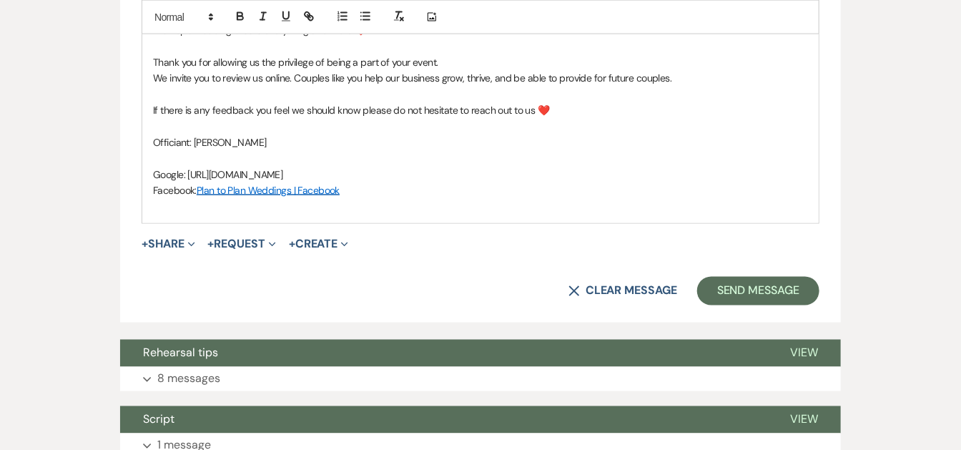
scroll to position [842, 0]
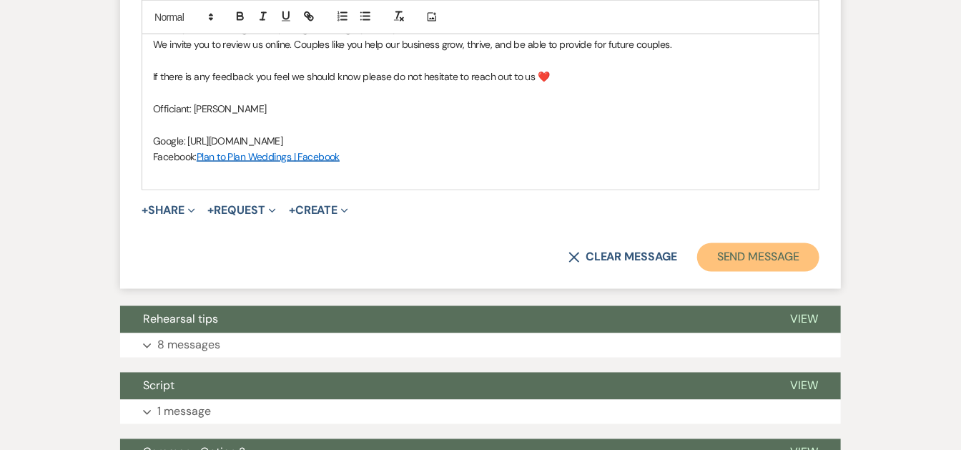
click at [779, 245] on button "Send Message" at bounding box center [758, 257] width 122 height 29
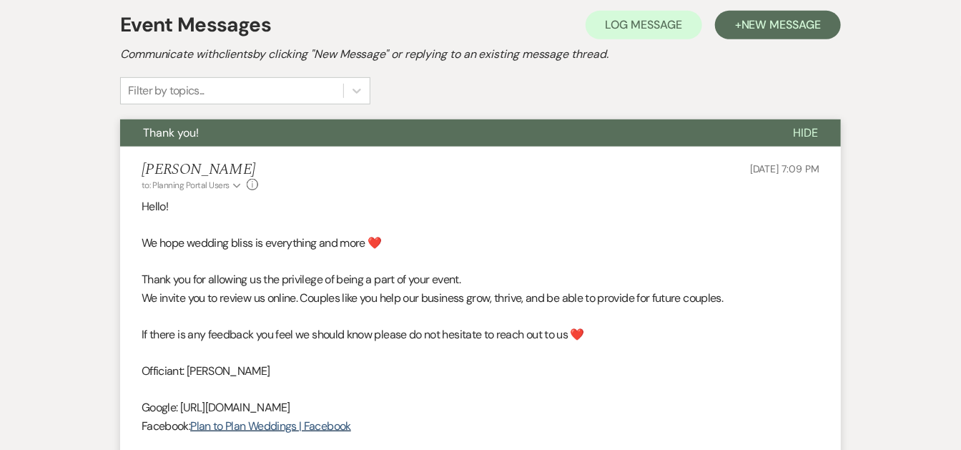
scroll to position [0, 0]
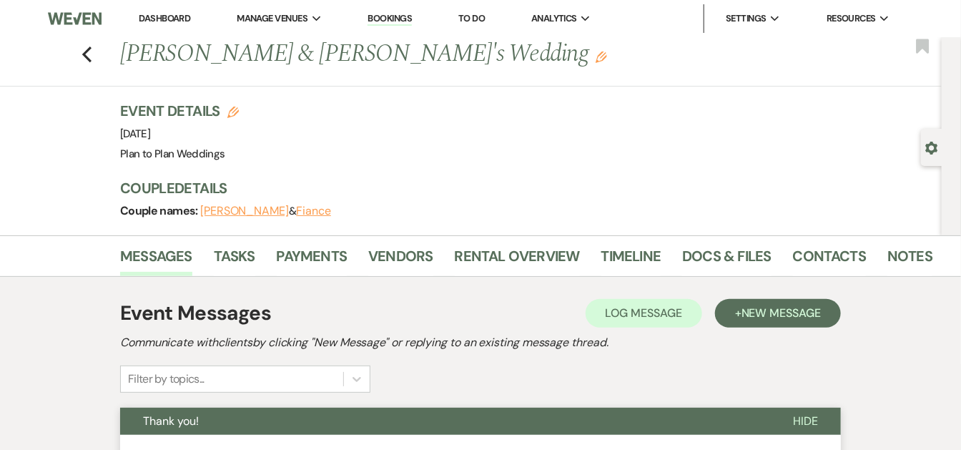
click at [83, 54] on div "Previous [PERSON_NAME] & [PERSON_NAME]'s Wedding Edit Bookmark" at bounding box center [467, 61] width 949 height 49
click at [92, 55] on icon "Previous" at bounding box center [87, 54] width 11 height 17
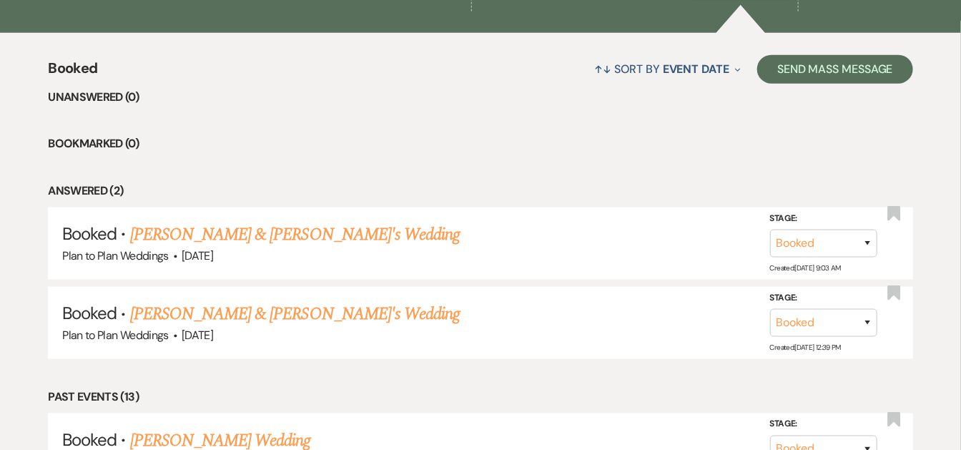
scroll to position [536, 0]
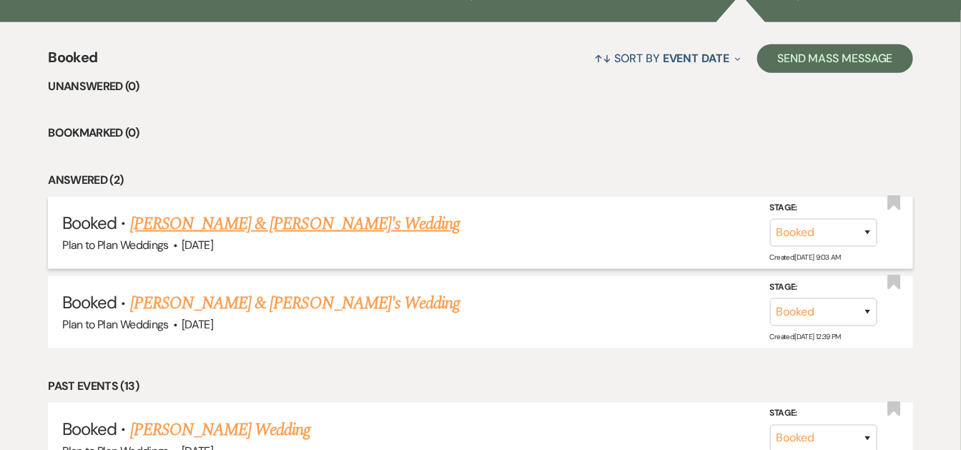
click at [240, 231] on link "[PERSON_NAME] & [PERSON_NAME]'s Wedding" at bounding box center [295, 224] width 330 height 26
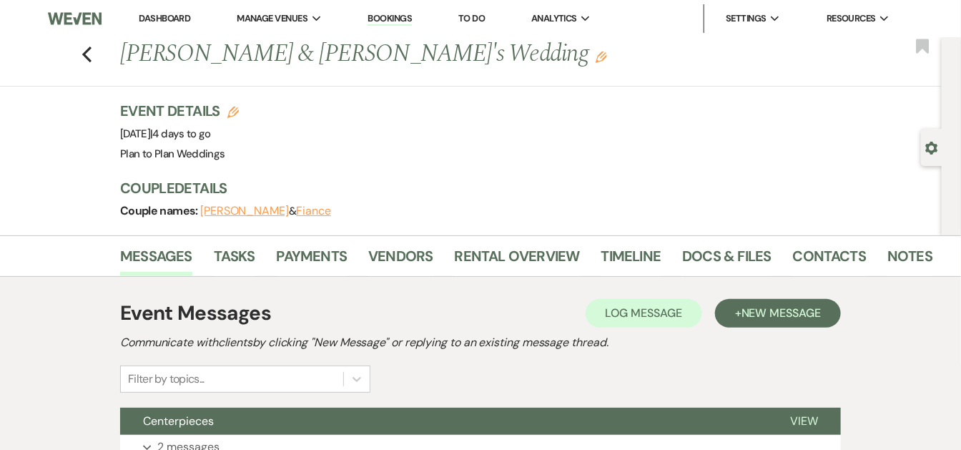
scroll to position [536, 0]
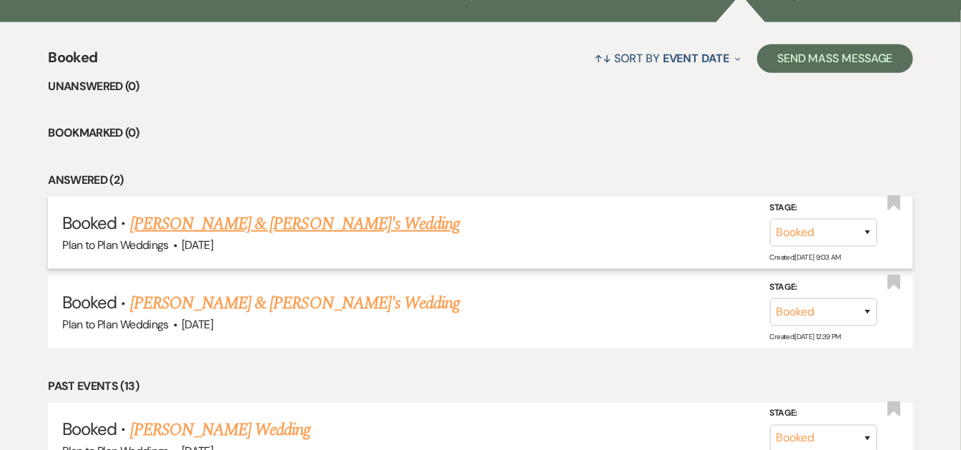
click at [236, 223] on link "[PERSON_NAME] & [PERSON_NAME]'s Wedding" at bounding box center [295, 224] width 330 height 26
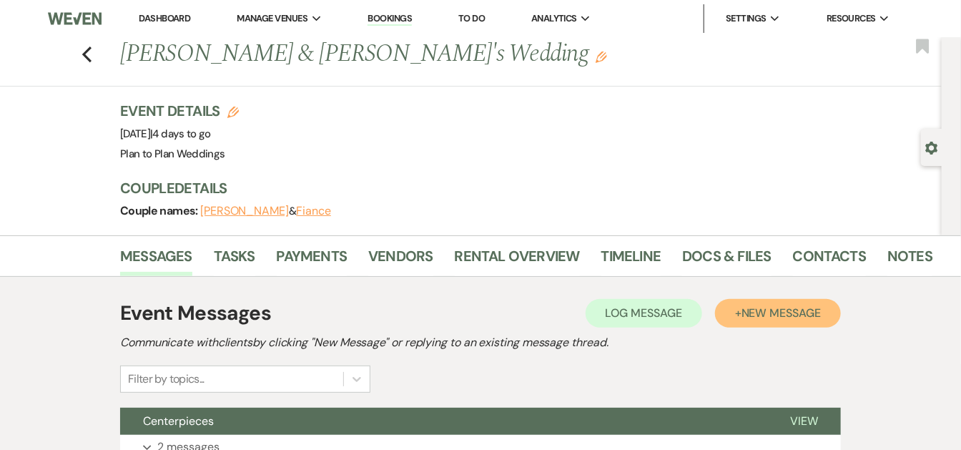
click at [765, 310] on span "New Message" at bounding box center [781, 312] width 79 height 15
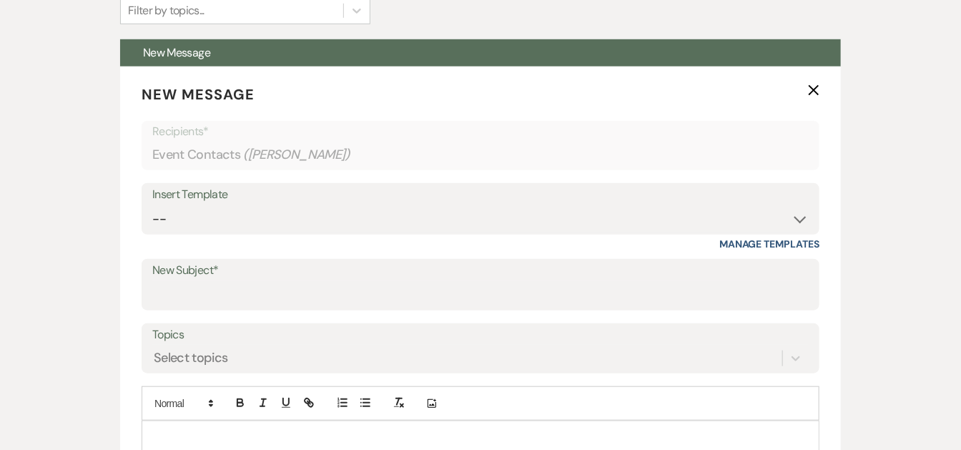
scroll to position [363, 0]
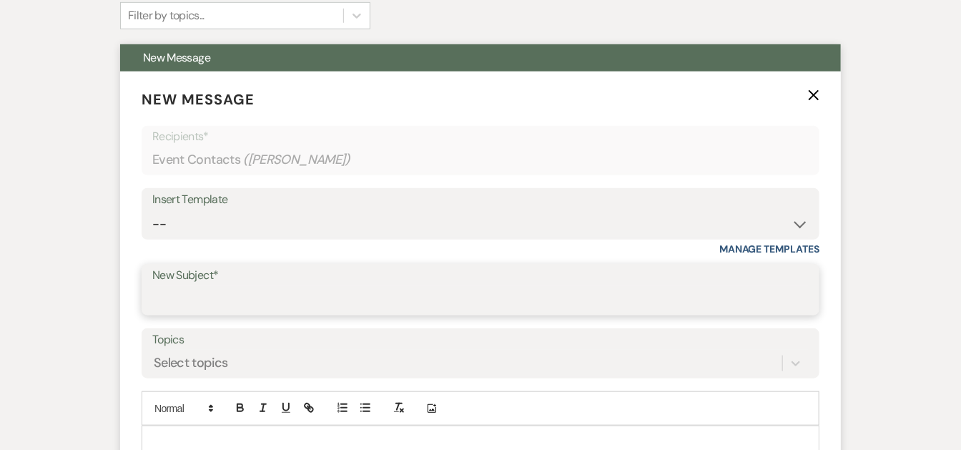
click at [423, 302] on input "New Subject*" at bounding box center [480, 300] width 657 height 28
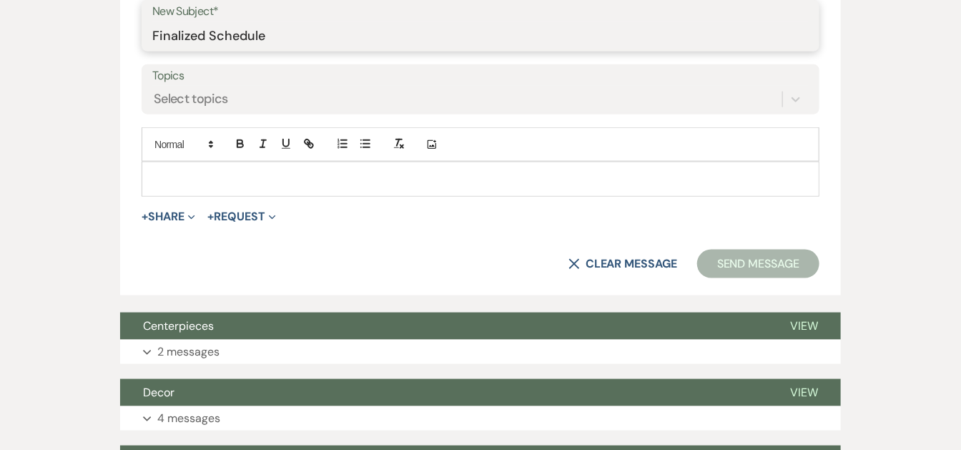
scroll to position [630, 0]
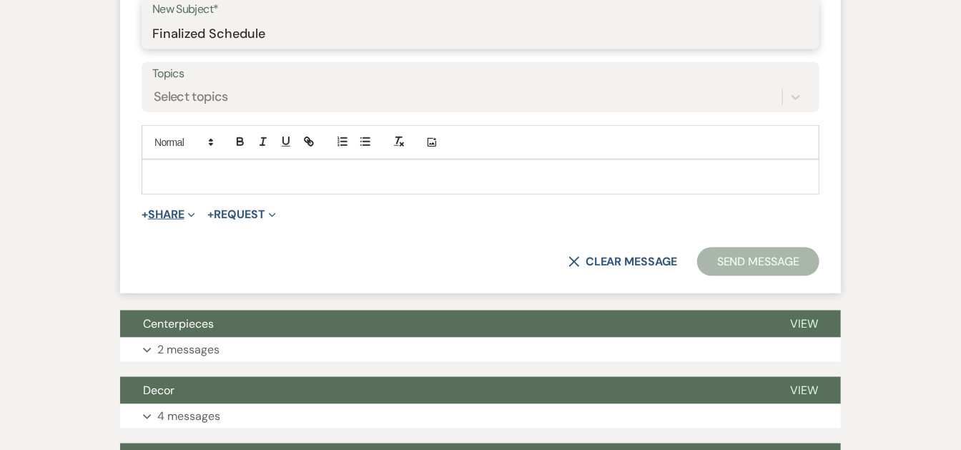
type input "Finalized Schedule"
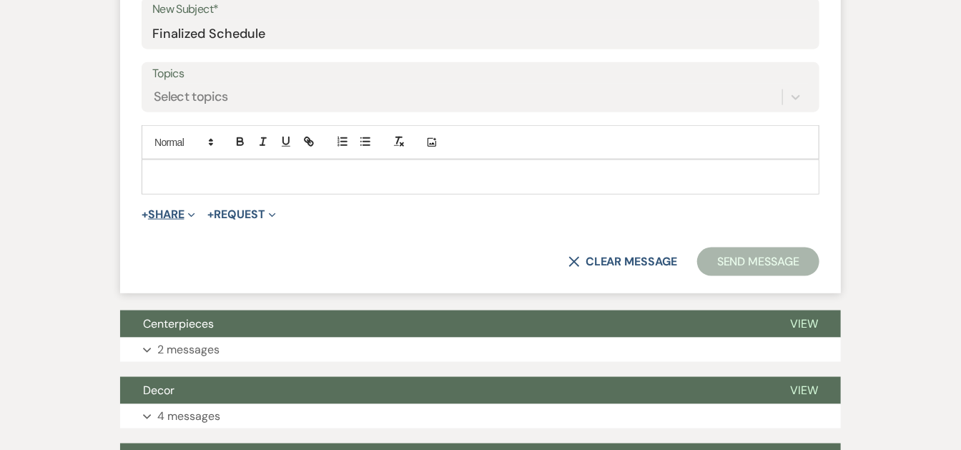
click at [174, 211] on button "+ Share Expand" at bounding box center [169, 214] width 54 height 11
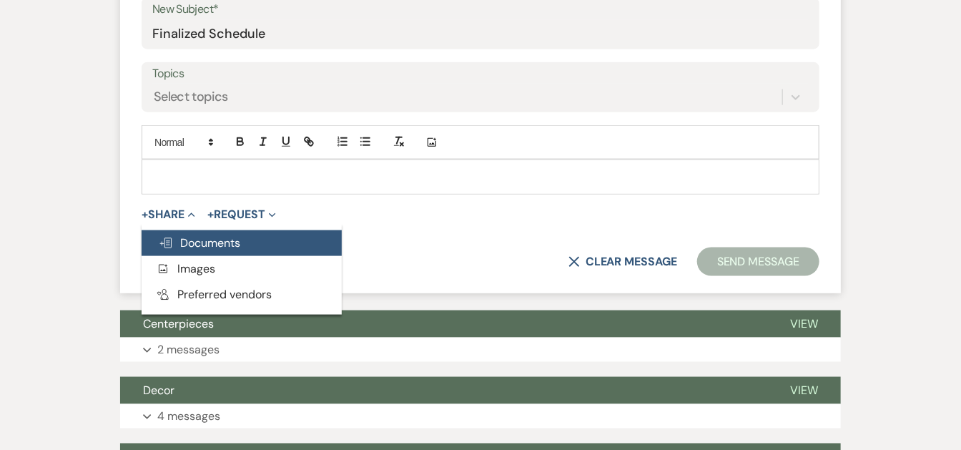
click at [189, 237] on span "Doc Upload Documents" at bounding box center [200, 242] width 82 height 15
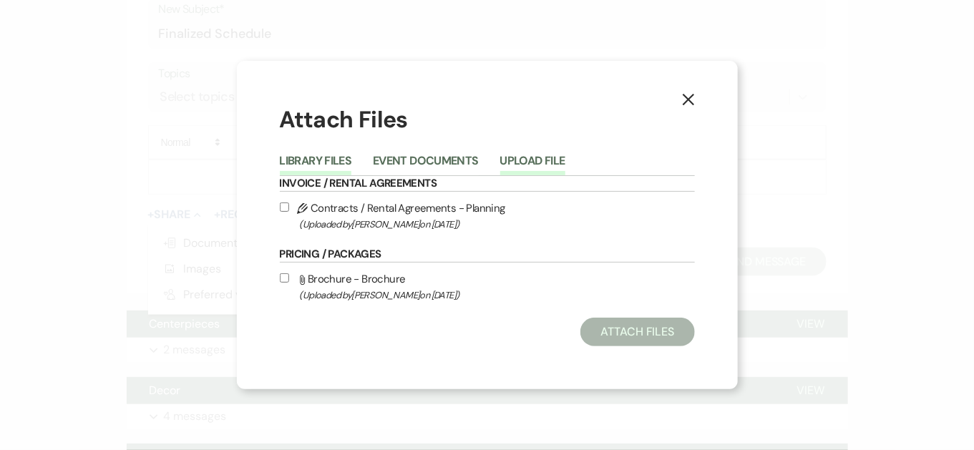
click at [542, 162] on button "Upload File" at bounding box center [532, 165] width 65 height 20
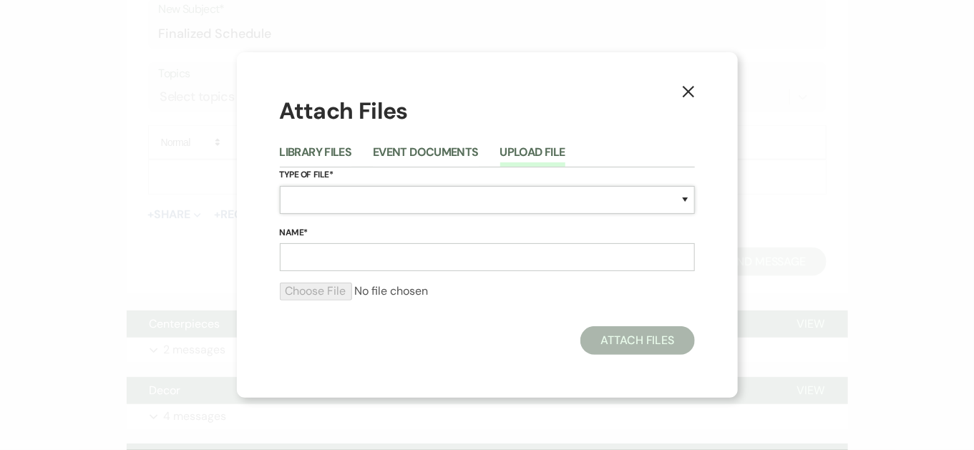
click at [399, 203] on select "Special Event Insurance Vendor Certificate of Insurance Contracts / Rental Agre…" at bounding box center [487, 200] width 415 height 28
select select "65"
click at [280, 186] on select "Special Event Insurance Vendor Certificate of Insurance Contracts / Rental Agre…" at bounding box center [487, 200] width 415 height 28
click at [393, 265] on input "Name*" at bounding box center [487, 257] width 415 height 28
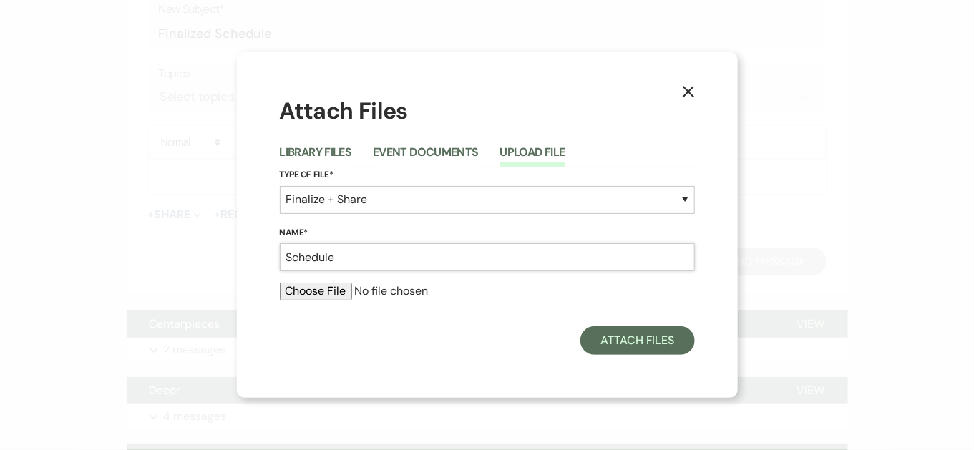
type input "Schedule"
click at [328, 293] on input "file" at bounding box center [487, 291] width 415 height 17
type input "C:\fakepath\wedding schedule.pdf"
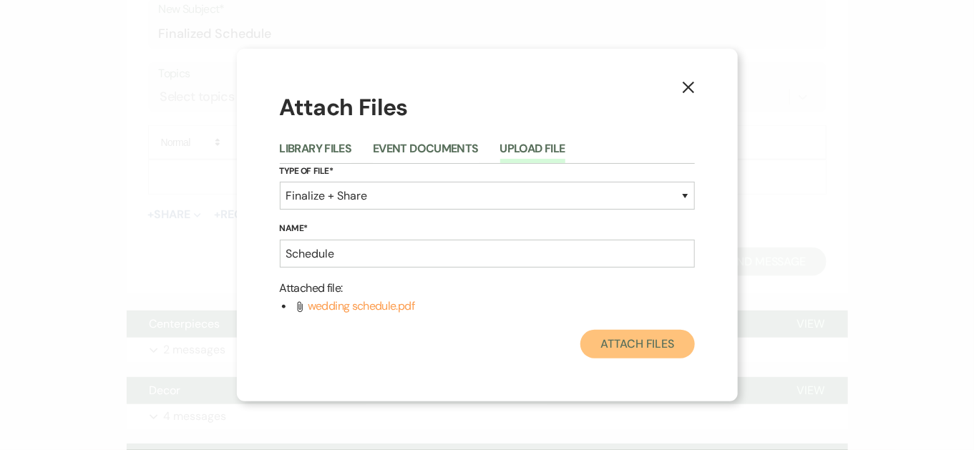
click at [662, 347] on button "Attach Files" at bounding box center [637, 344] width 114 height 29
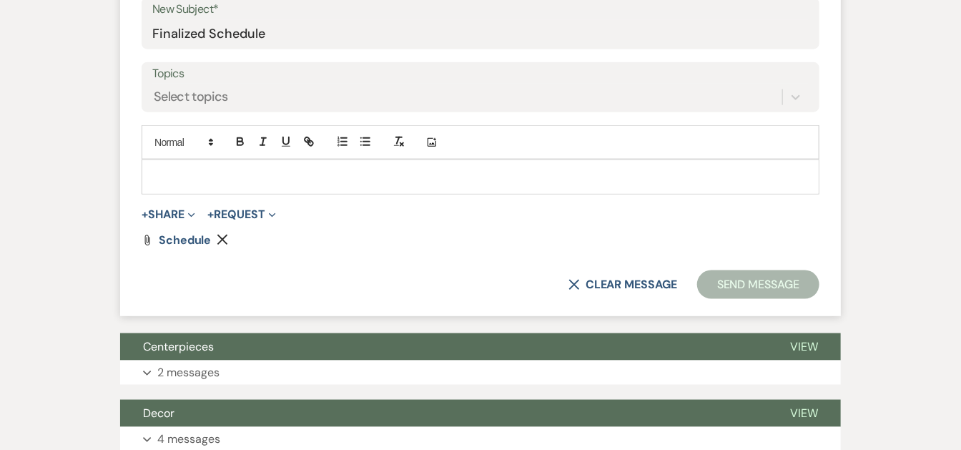
click at [743, 169] on p at bounding box center [480, 177] width 655 height 16
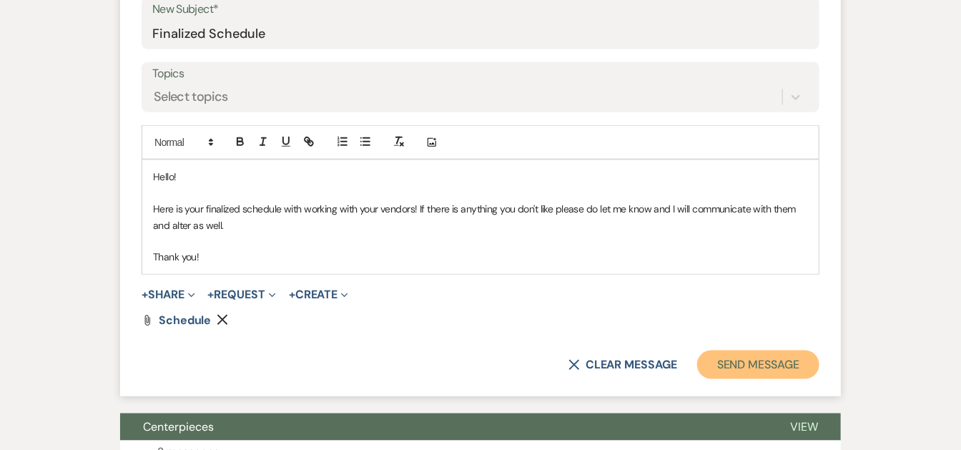
click at [790, 376] on button "Send Message" at bounding box center [758, 365] width 122 height 29
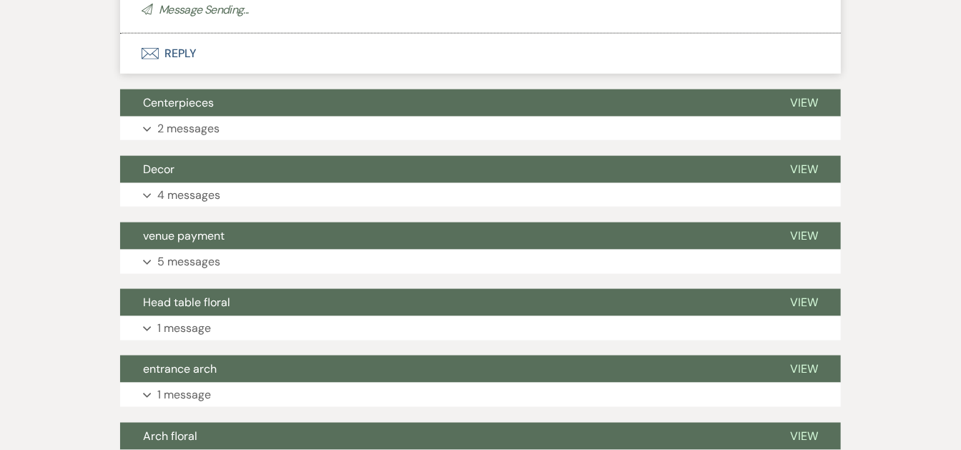
scroll to position [98, 0]
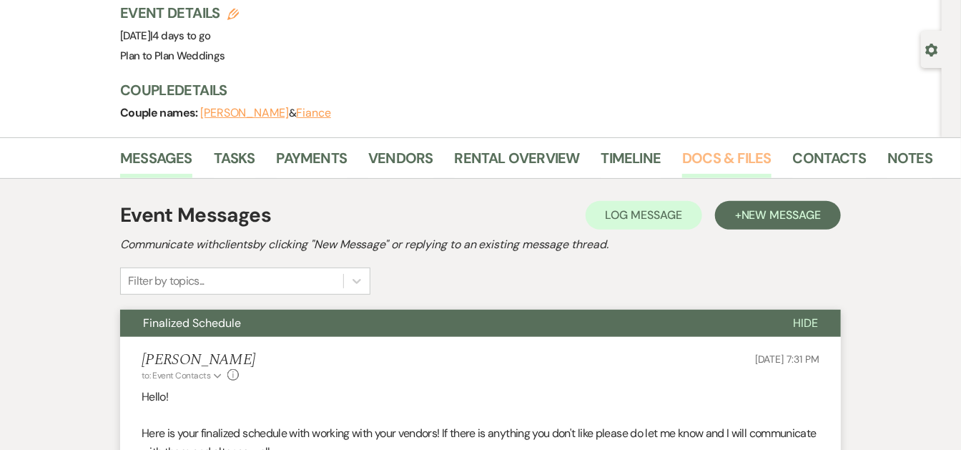
click at [715, 157] on link "Docs & Files" at bounding box center [726, 162] width 89 height 31
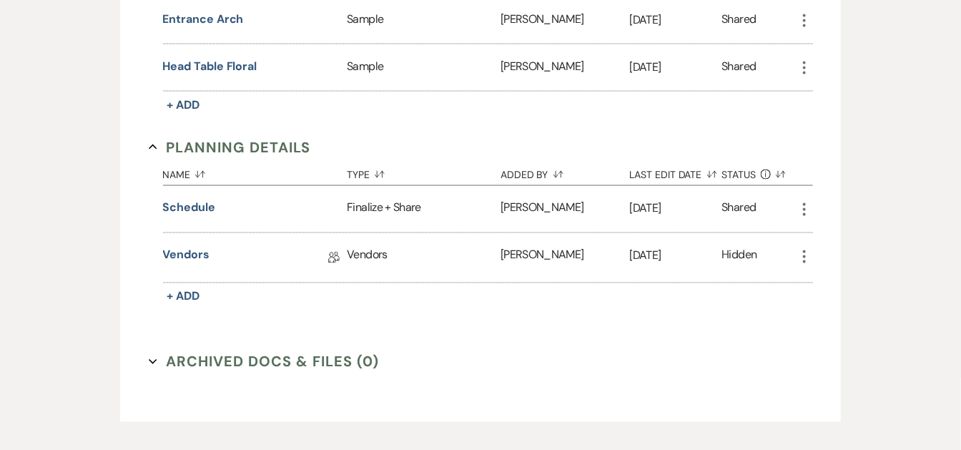
scroll to position [868, 0]
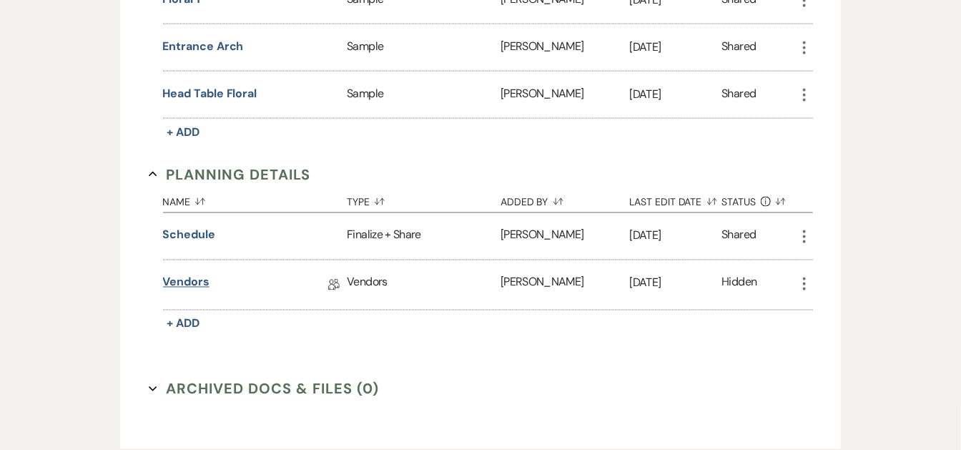
click at [185, 274] on link "Vendors" at bounding box center [186, 285] width 46 height 22
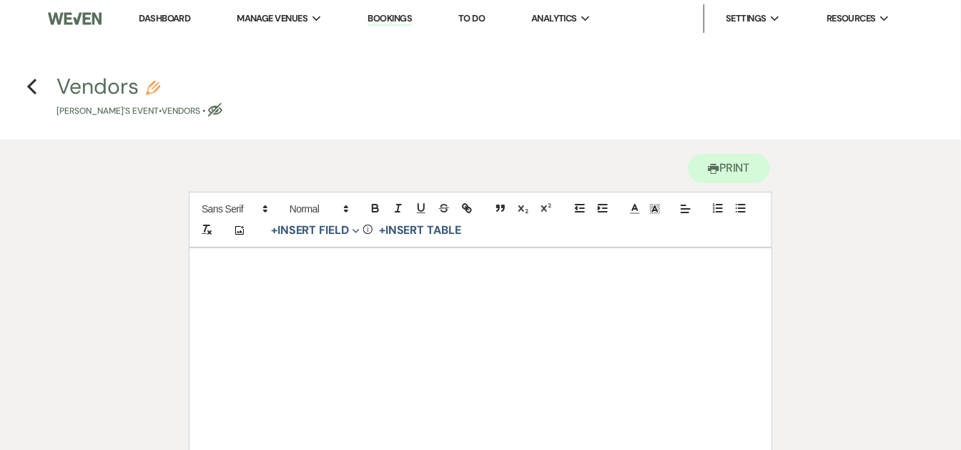
click at [37, 82] on h4 "Previous Vendors Pencil [PERSON_NAME]'s Event • Vendors • Eye Blocked" at bounding box center [480, 95] width 961 height 46
click at [27, 87] on icon "Previous" at bounding box center [31, 86] width 11 height 17
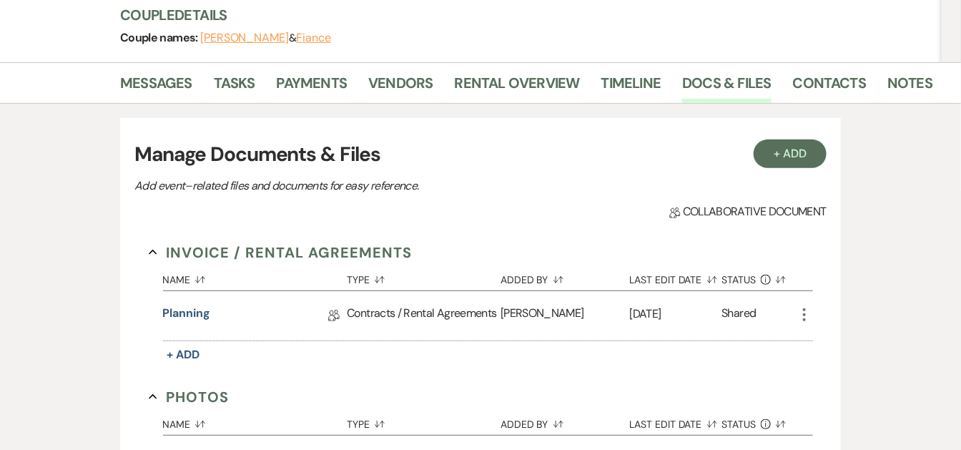
scroll to position [24, 0]
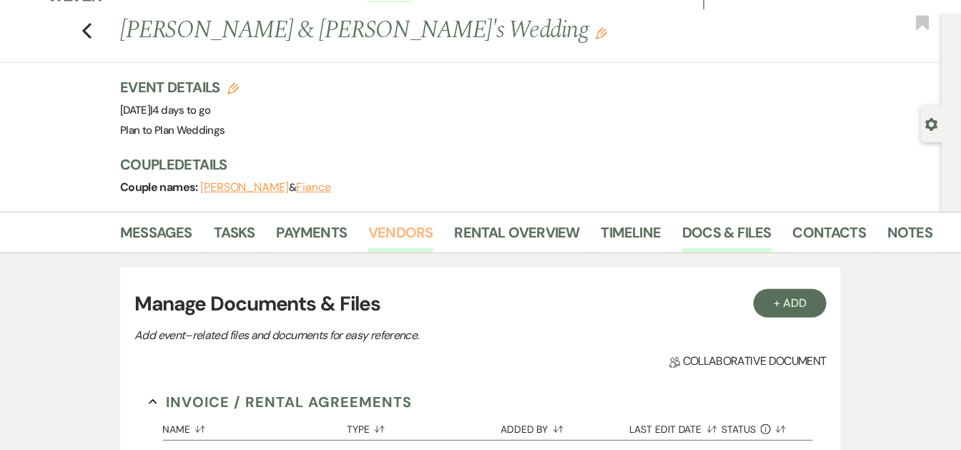
click at [393, 235] on link "Vendors" at bounding box center [400, 236] width 64 height 31
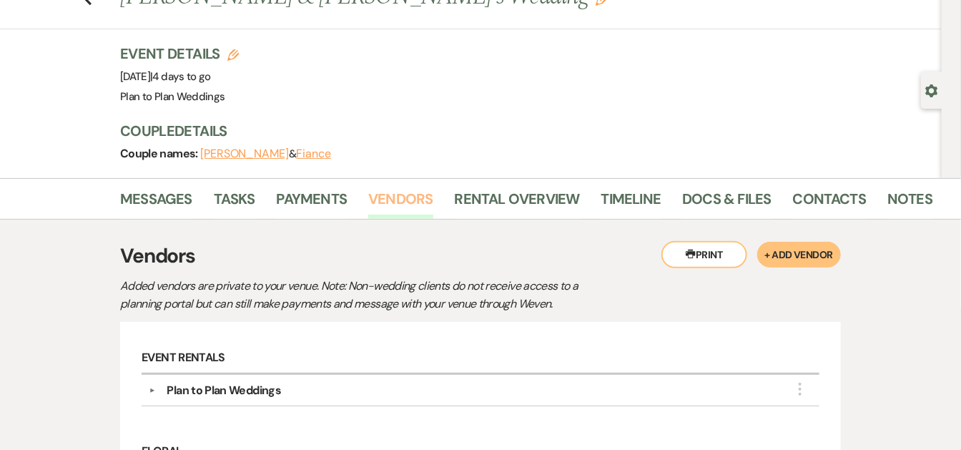
scroll to position [24, 0]
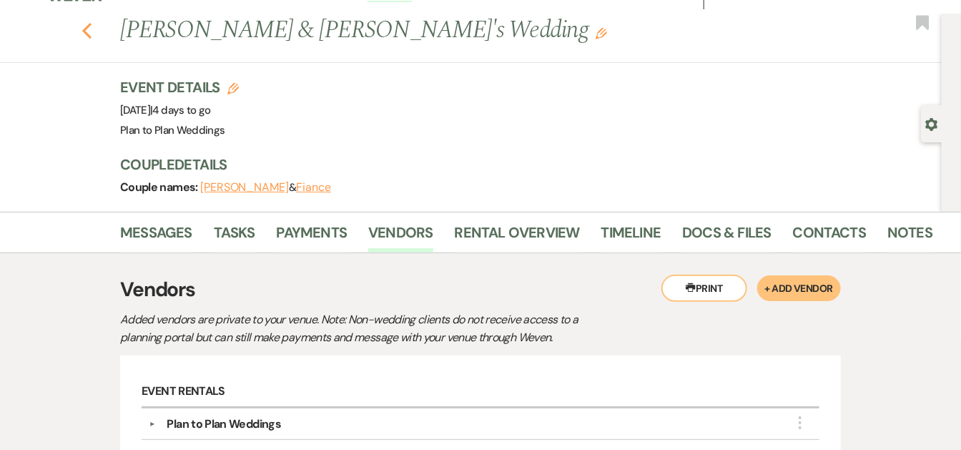
click at [92, 30] on icon "Previous" at bounding box center [87, 30] width 11 height 17
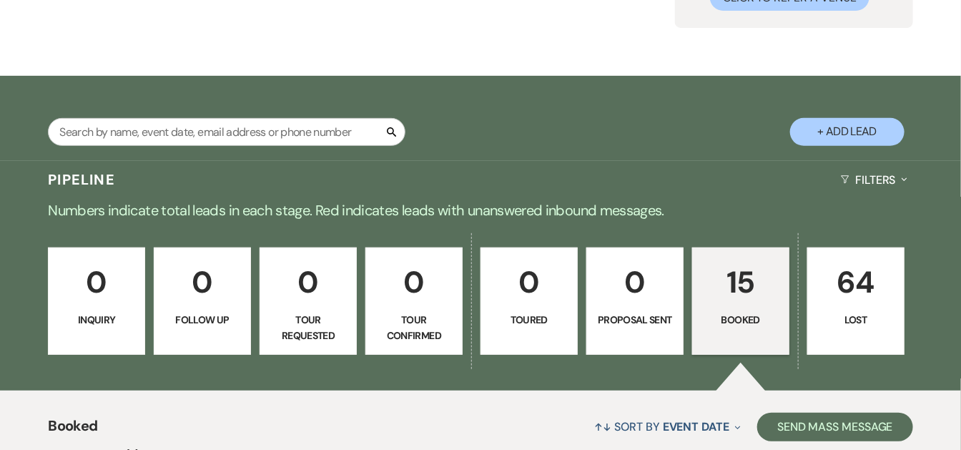
scroll to position [165, 0]
